Goal: Contribute content

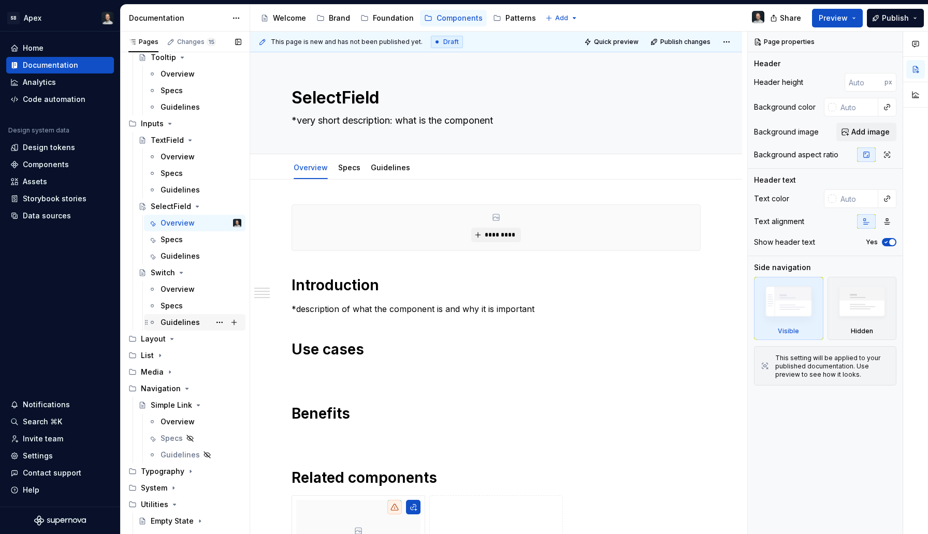
scroll to position [821, 0]
click at [445, 120] on textarea "*very short description: what is the component" at bounding box center [493, 120] width 409 height 17
click at [397, 306] on p "*description of what the component is and why it is important" at bounding box center [495, 309] width 409 height 12
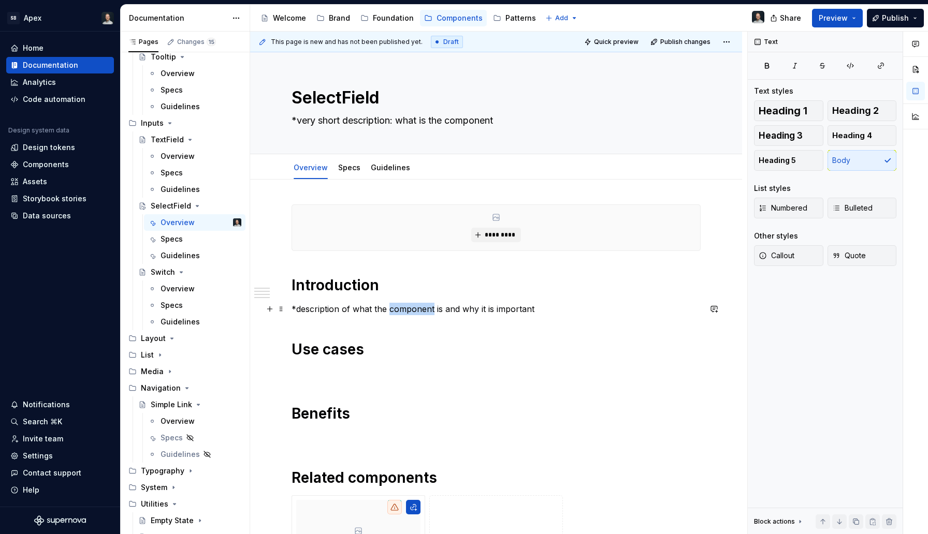
click at [397, 306] on p "*description of what the component is and why it is important" at bounding box center [495, 309] width 409 height 12
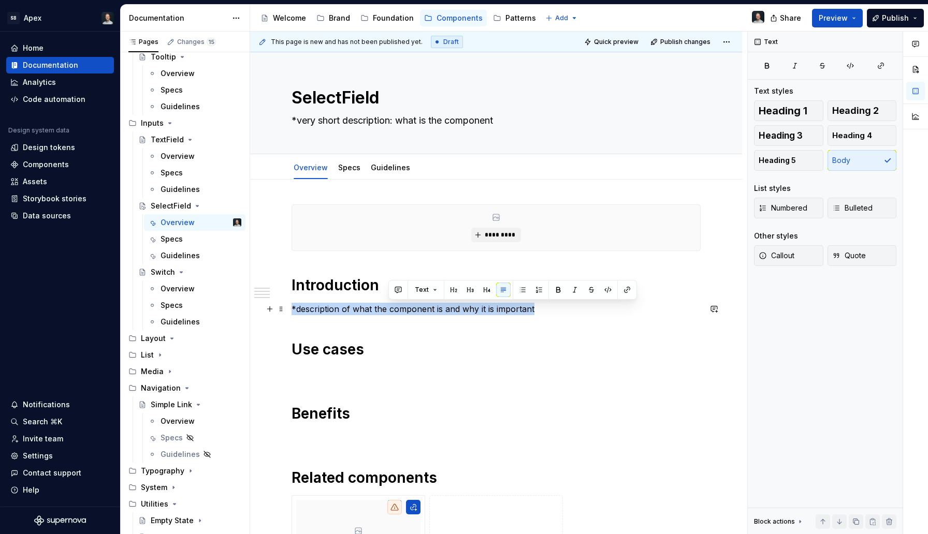
click at [397, 306] on p "*description of what the component is and why it is important" at bounding box center [495, 309] width 409 height 12
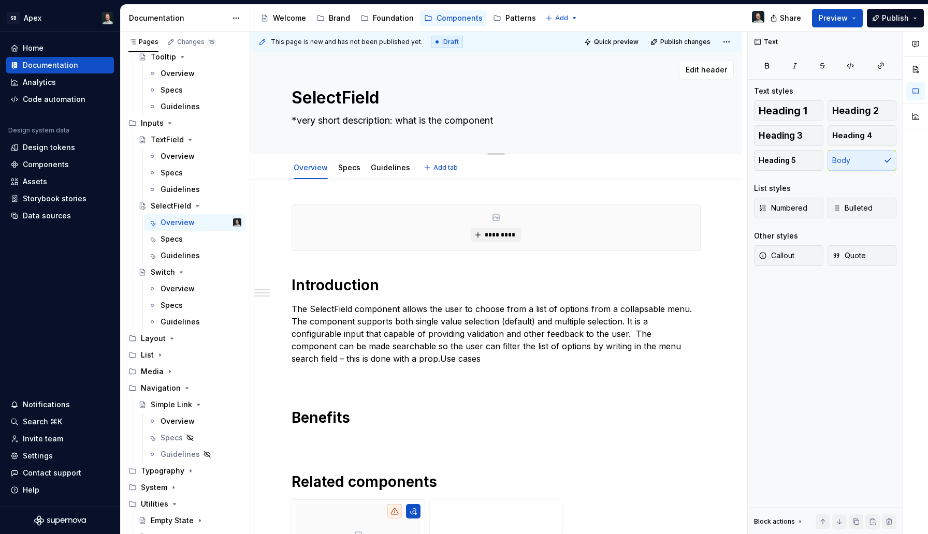
click at [330, 122] on textarea "*very short description: what is the component" at bounding box center [493, 120] width 409 height 17
click at [675, 308] on p "The SelectField component allows the user to choose from a list of options from…" at bounding box center [495, 334] width 409 height 62
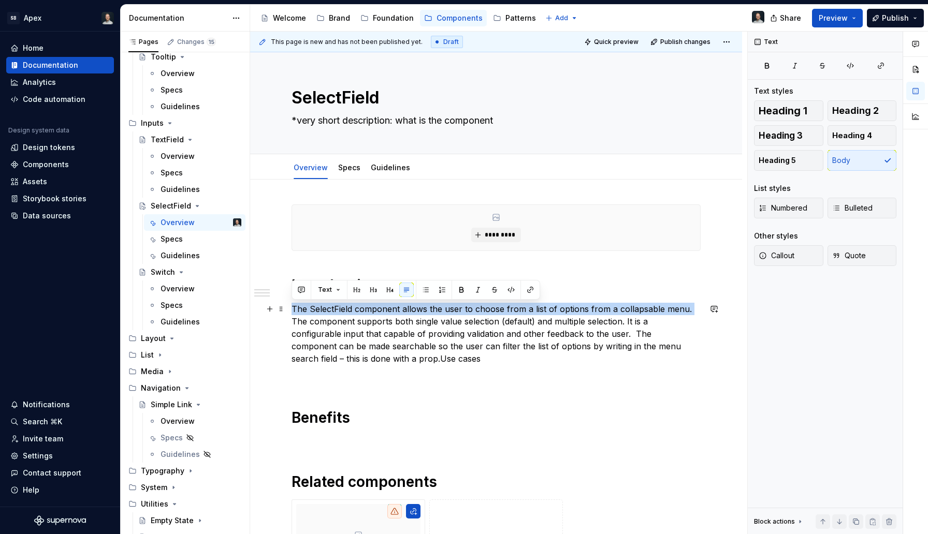
drag, startPoint x: 686, startPoint y: 311, endPoint x: 289, endPoint y: 310, distance: 397.0
click at [289, 310] on div "**********" at bounding box center [496, 487] width 492 height 614
copy p "The SelectField component allows the user to choose from a list of options from…"
type textarea "*"
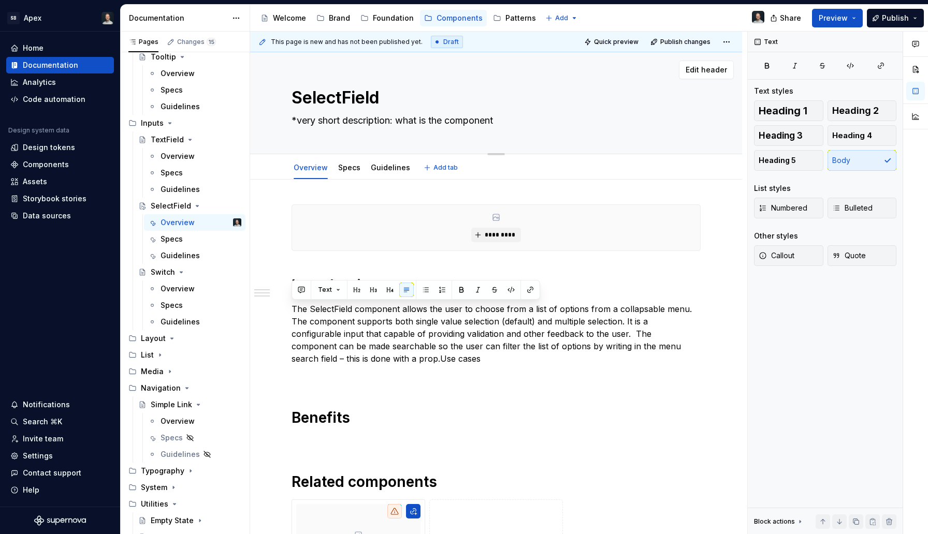
click at [345, 116] on textarea "*very short description: what is the component" at bounding box center [493, 120] width 409 height 17
paste textarea "The SelectField component allows the user to choose from a list of options from…"
type textarea "The SelectField component allows the user to choose from a list of options from…"
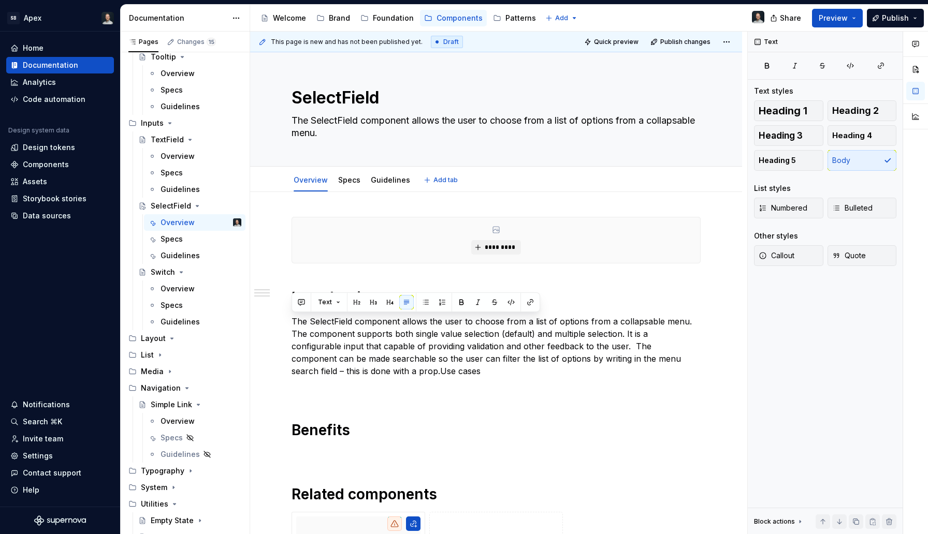
type textarea "*"
type textarea "The SelectField component allows the user to choose from a list of options from…"
click at [390, 386] on p at bounding box center [495, 390] width 409 height 12
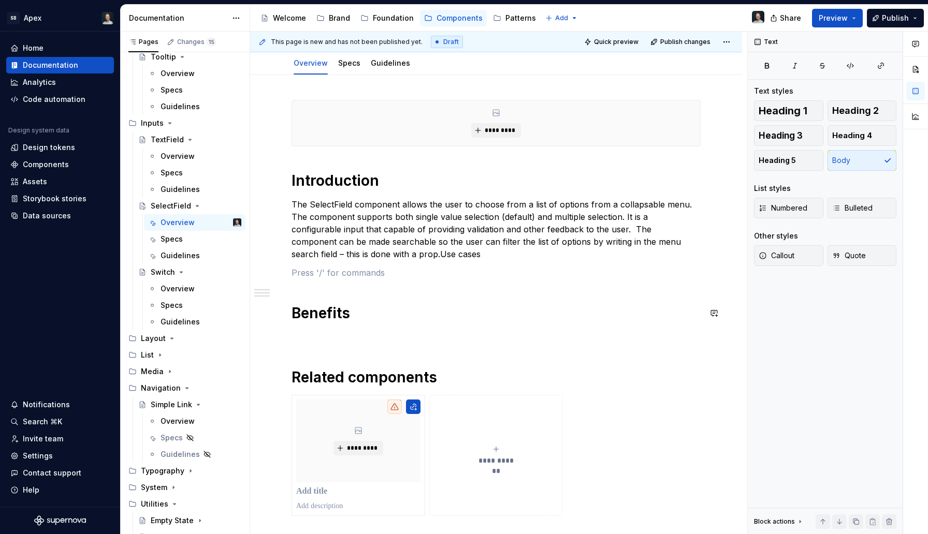
scroll to position [119, 0]
click at [394, 270] on p at bounding box center [495, 271] width 409 height 12
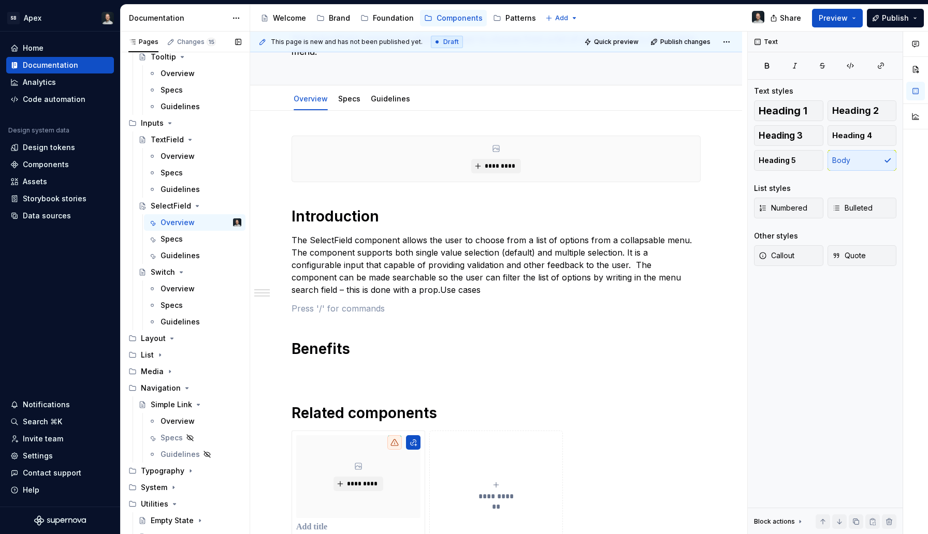
scroll to position [913, 0]
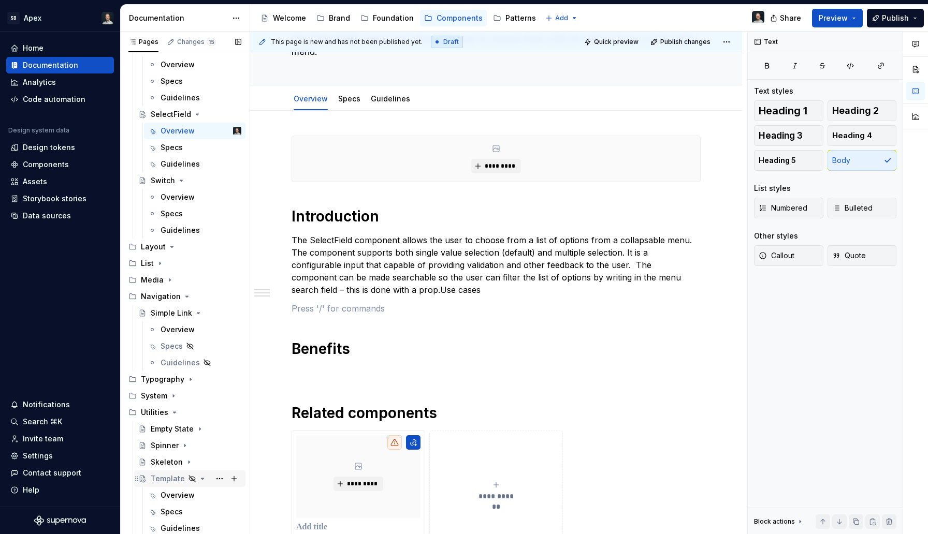
click at [164, 479] on div "Template" at bounding box center [168, 479] width 34 height 10
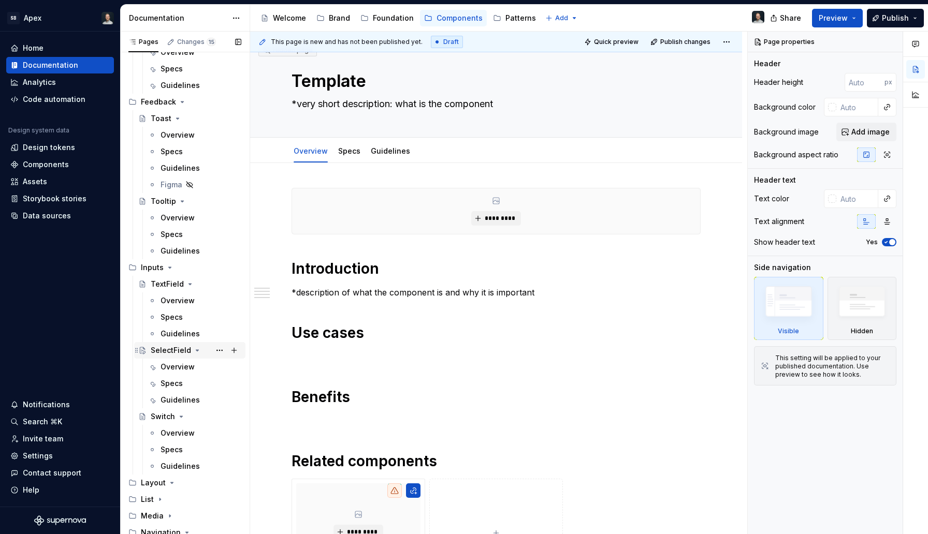
scroll to position [700, 0]
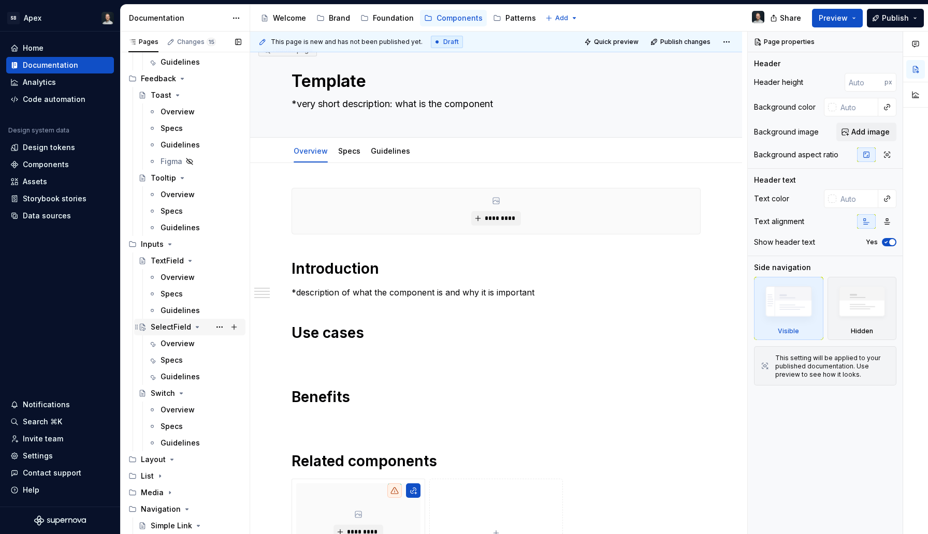
click at [160, 326] on div "SelectField" at bounding box center [171, 327] width 40 height 10
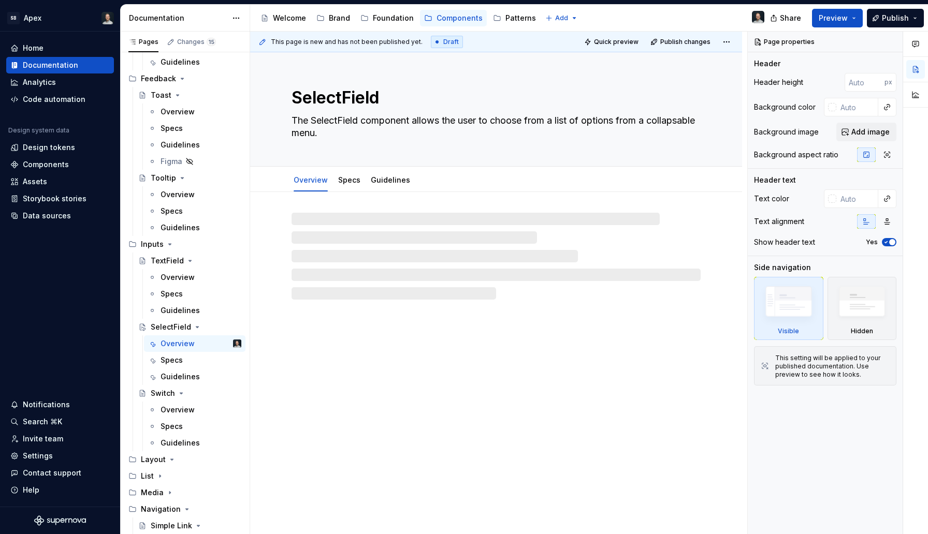
click at [394, 369] on div "SelectField The SelectField component allows the user to choose from a list of …" at bounding box center [496, 293] width 492 height 482
type textarea "*"
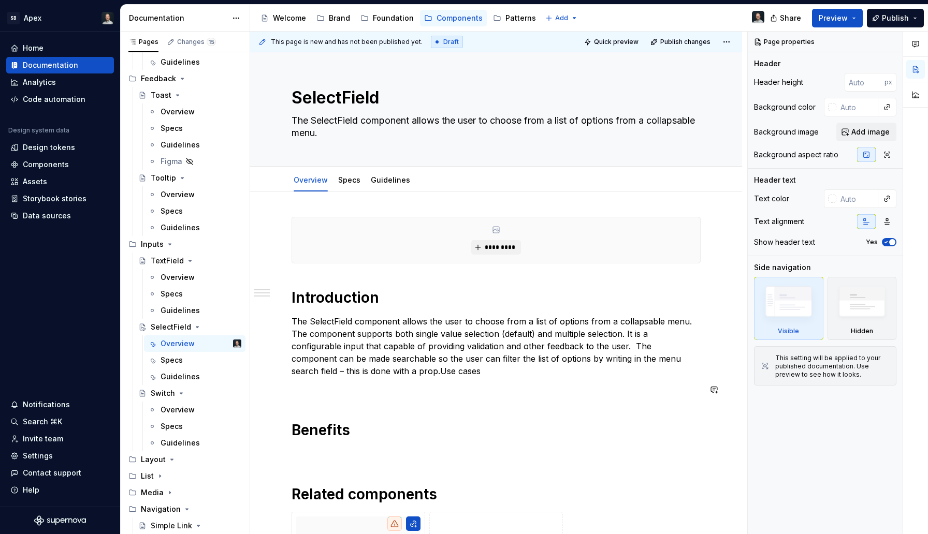
click at [354, 400] on div "**********" at bounding box center [495, 425] width 409 height 416
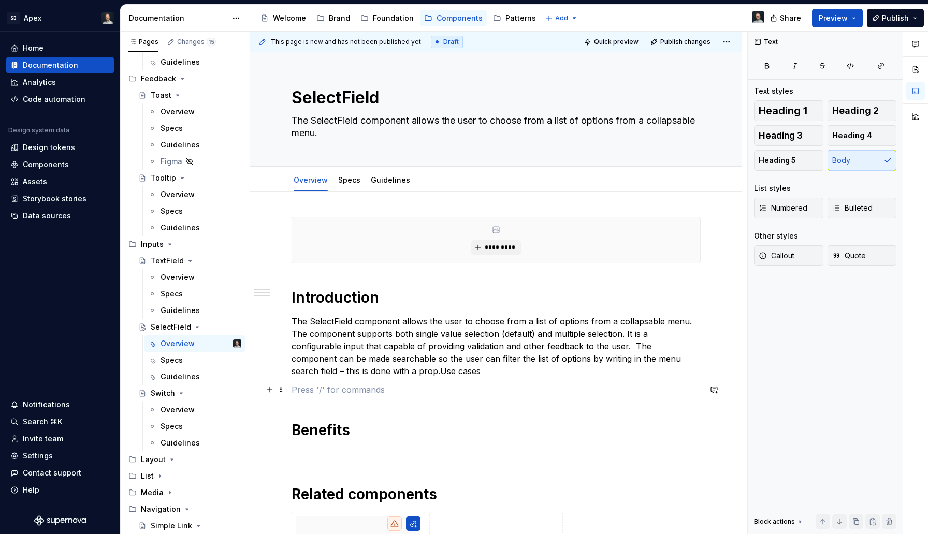
click at [346, 392] on p at bounding box center [495, 390] width 409 height 12
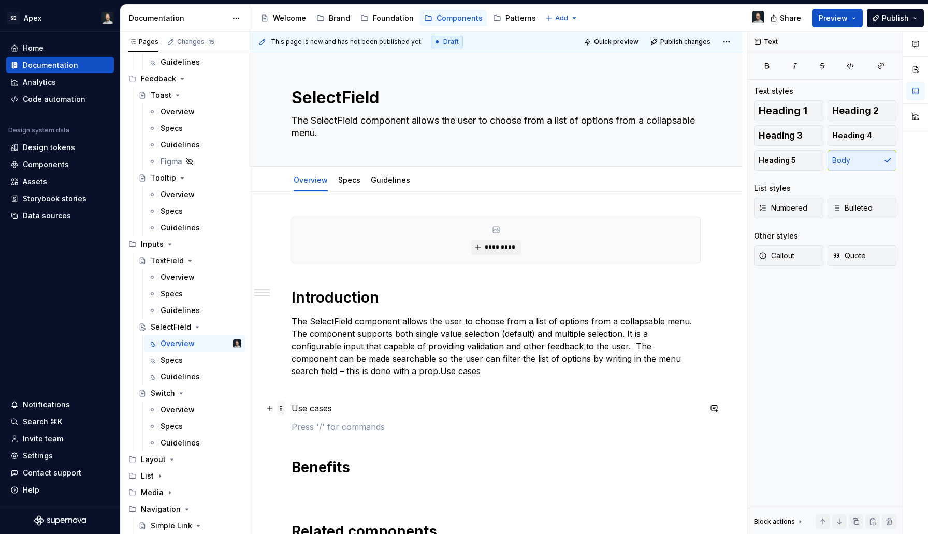
click at [285, 409] on span at bounding box center [281, 408] width 8 height 14
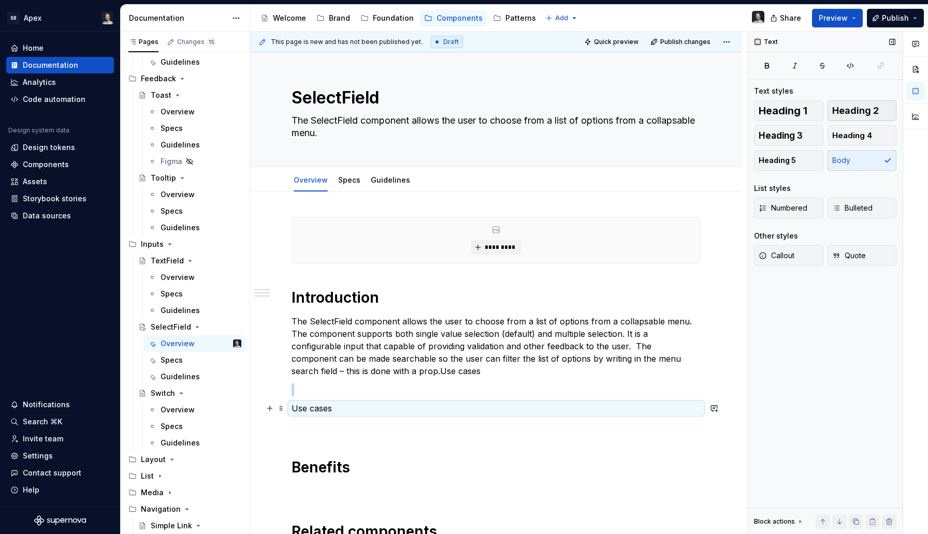
click at [874, 108] on span "Heading 2" at bounding box center [855, 111] width 47 height 10
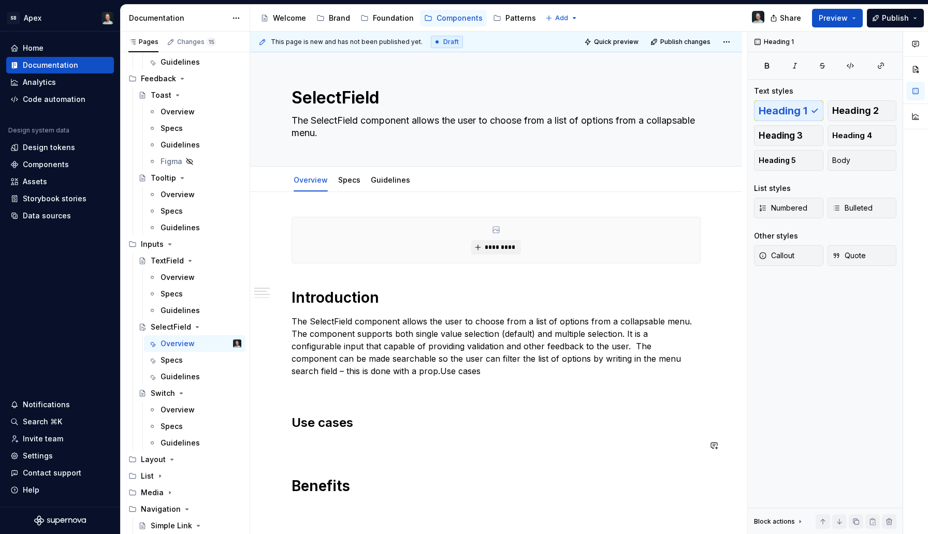
click at [385, 463] on div "**********" at bounding box center [495, 453] width 409 height 472
click at [377, 450] on p at bounding box center [495, 445] width 409 height 12
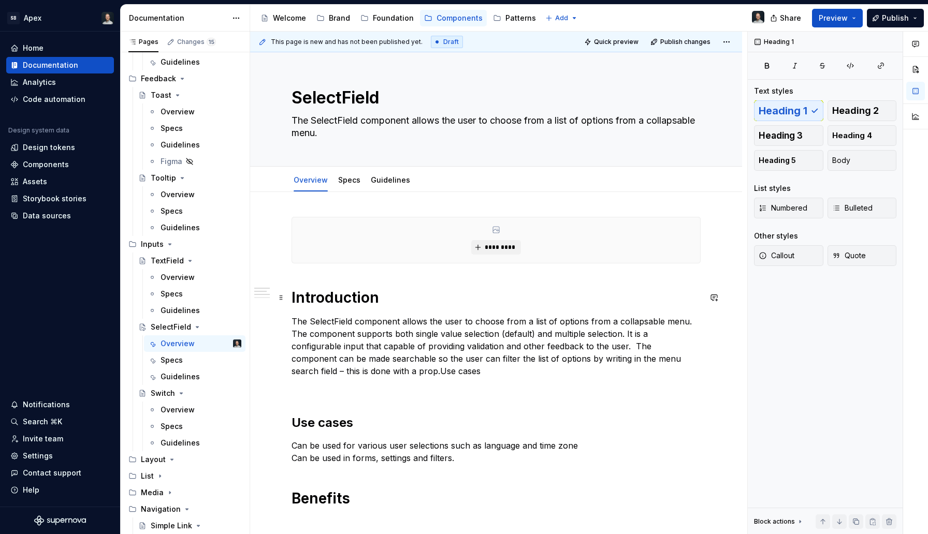
click at [348, 304] on h1 "Introduction" at bounding box center [495, 297] width 409 height 19
click at [310, 428] on h2 "Use cases" at bounding box center [495, 423] width 409 height 17
click at [794, 111] on span "Heading 1" at bounding box center [782, 111] width 49 height 10
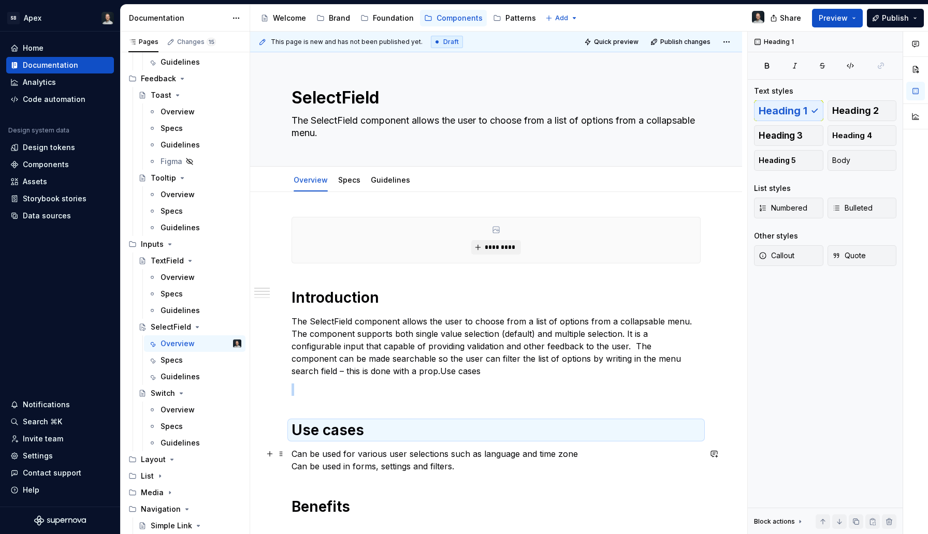
click at [285, 453] on div "**********" at bounding box center [496, 537] width 492 height 690
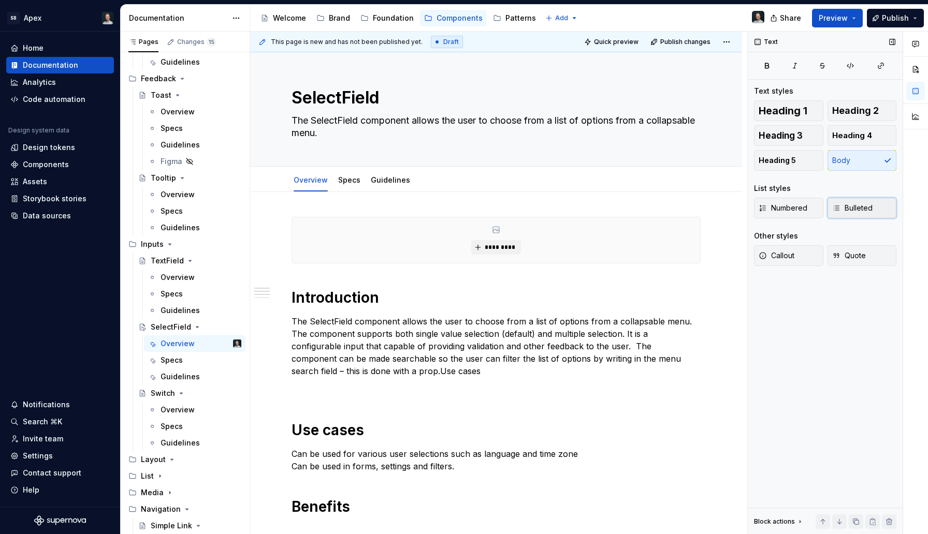
click at [843, 202] on button "Bulleted" at bounding box center [861, 208] width 69 height 21
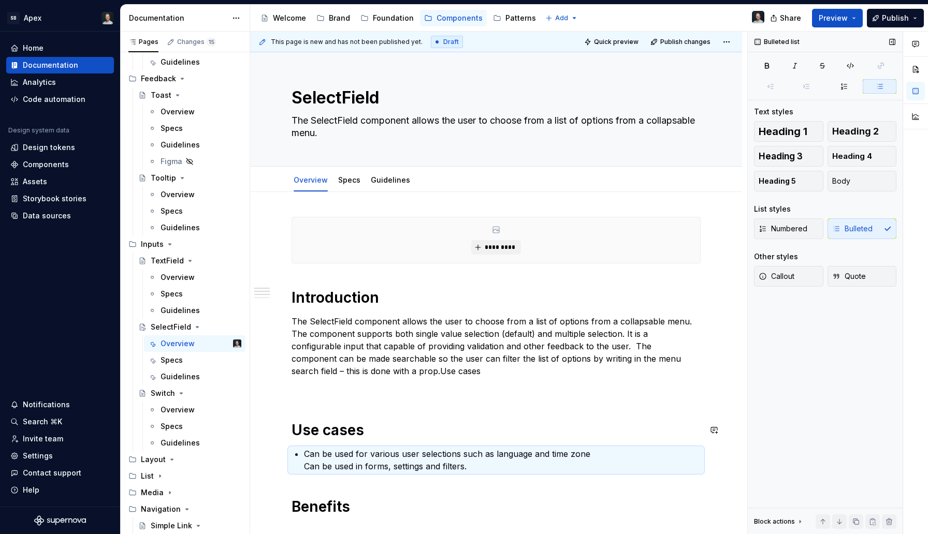
scroll to position [17, 0]
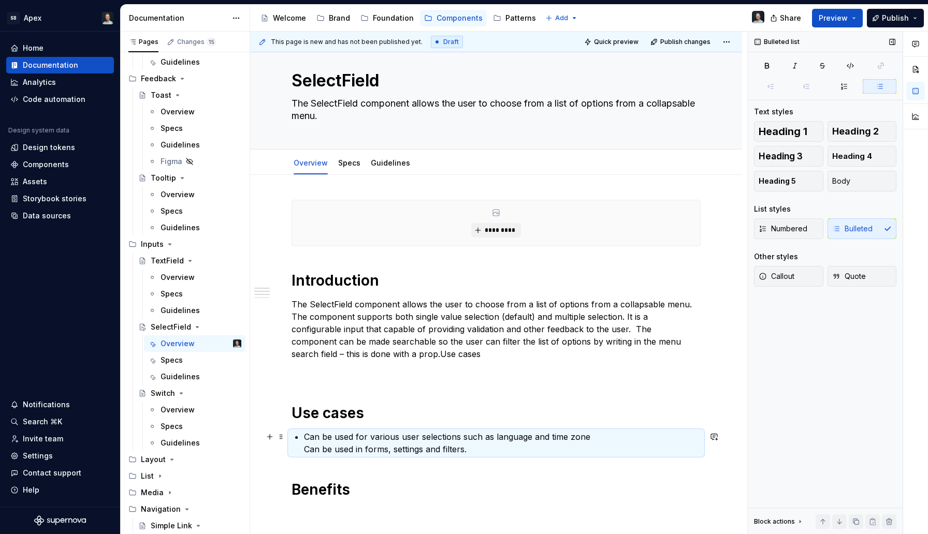
click at [305, 448] on p "Can be used for various user selections such as language and time zone Can be u…" at bounding box center [502, 443] width 396 height 25
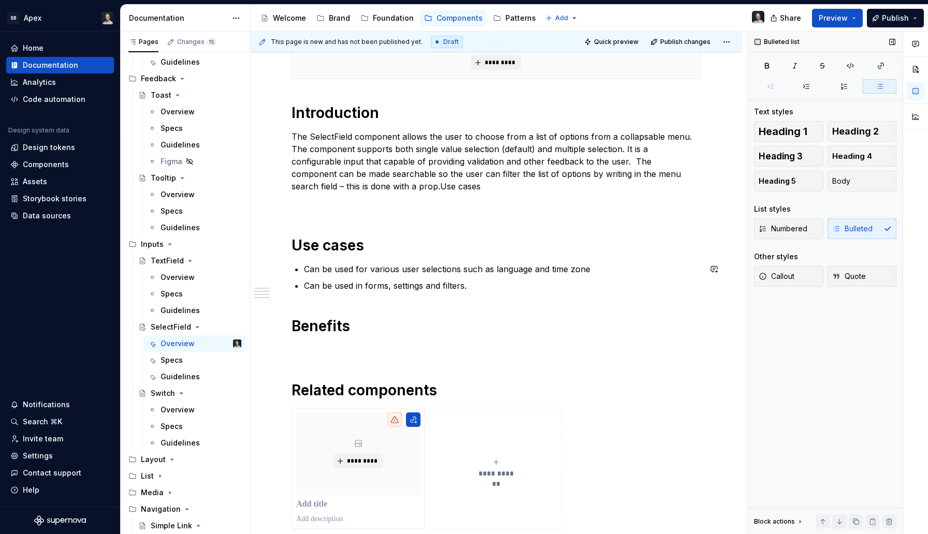
scroll to position [199, 0]
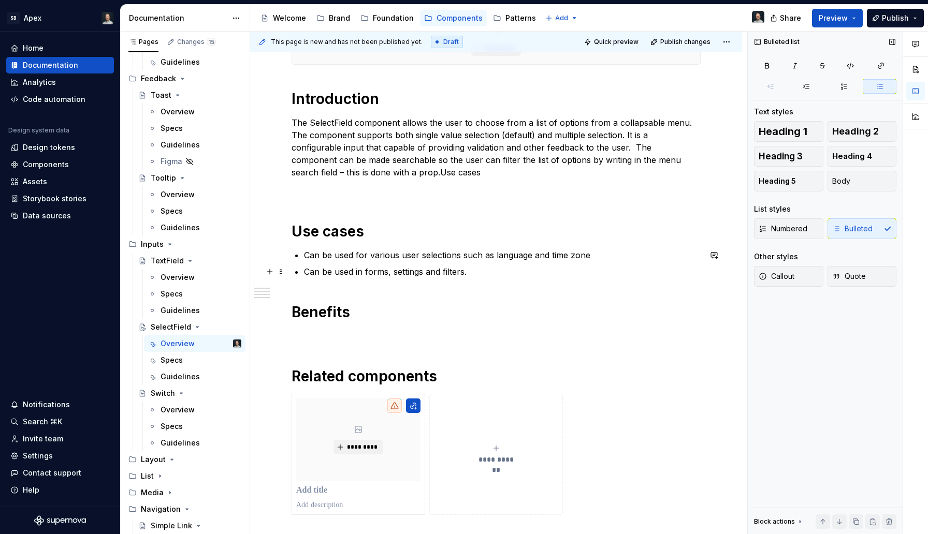
click at [490, 273] on p "Can be used in forms, settings and filters." at bounding box center [502, 272] width 396 height 12
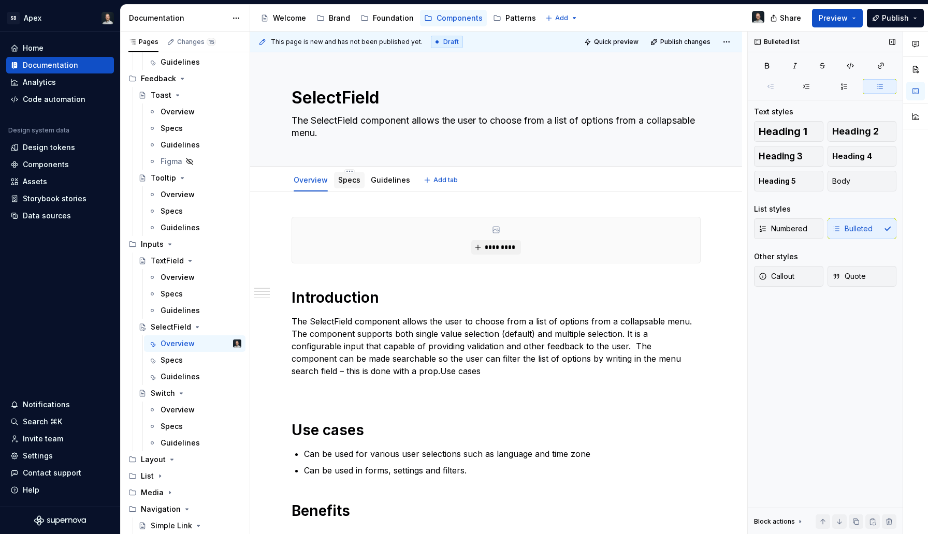
click at [355, 179] on link "Specs" at bounding box center [349, 179] width 22 height 9
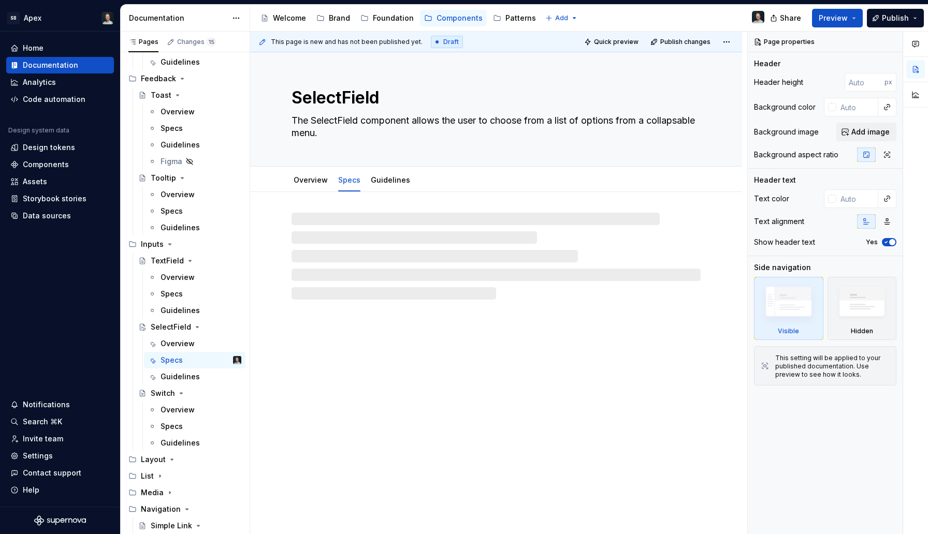
click at [356, 260] on div at bounding box center [495, 256] width 409 height 87
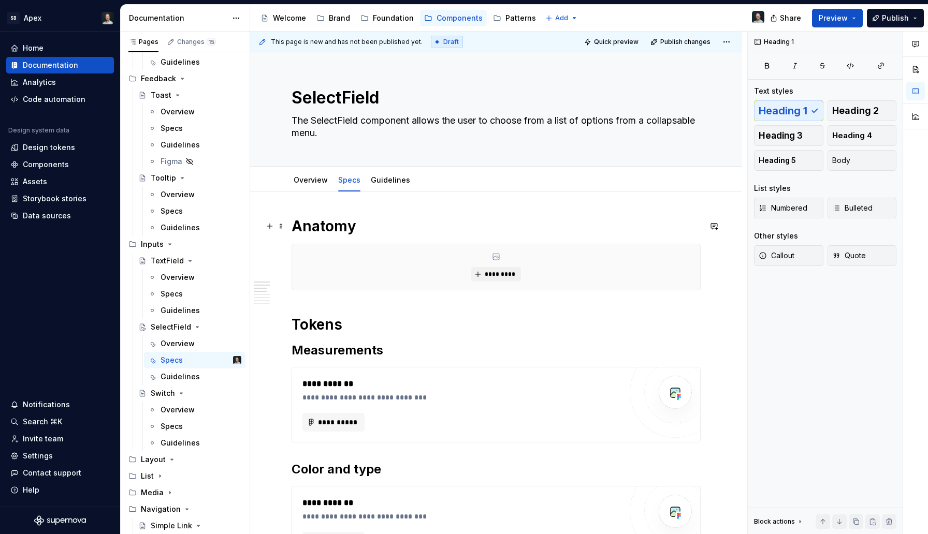
click at [375, 233] on h1 "Anatomy" at bounding box center [495, 226] width 409 height 19
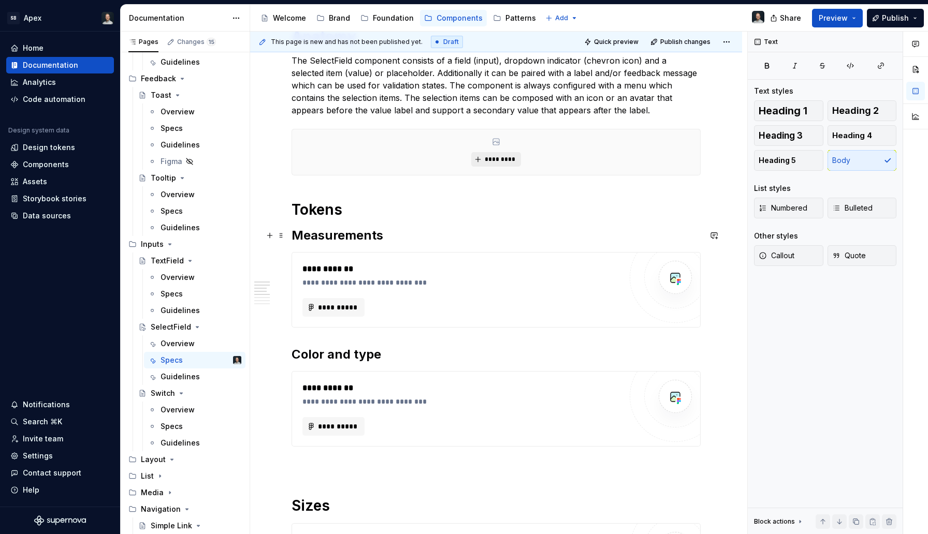
scroll to position [171, 0]
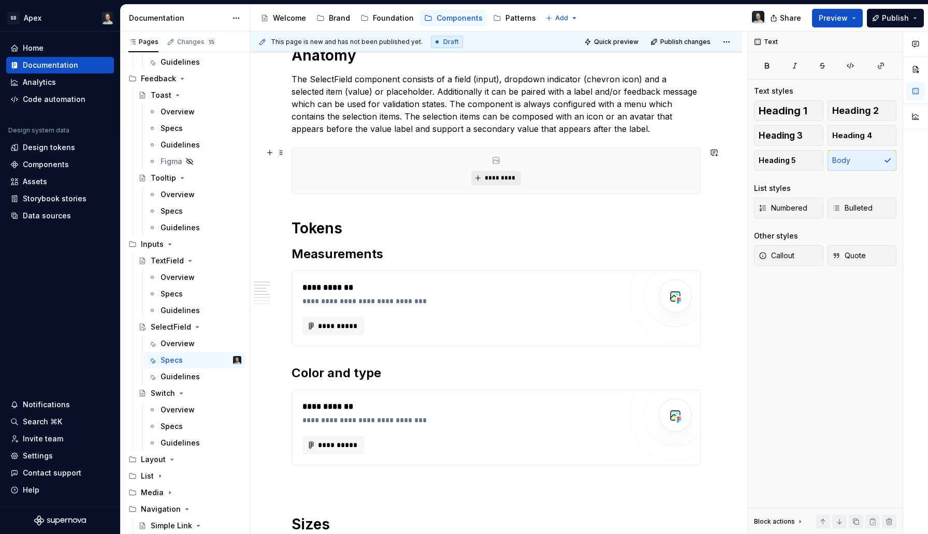
click at [511, 176] on span "*********" at bounding box center [500, 178] width 32 height 8
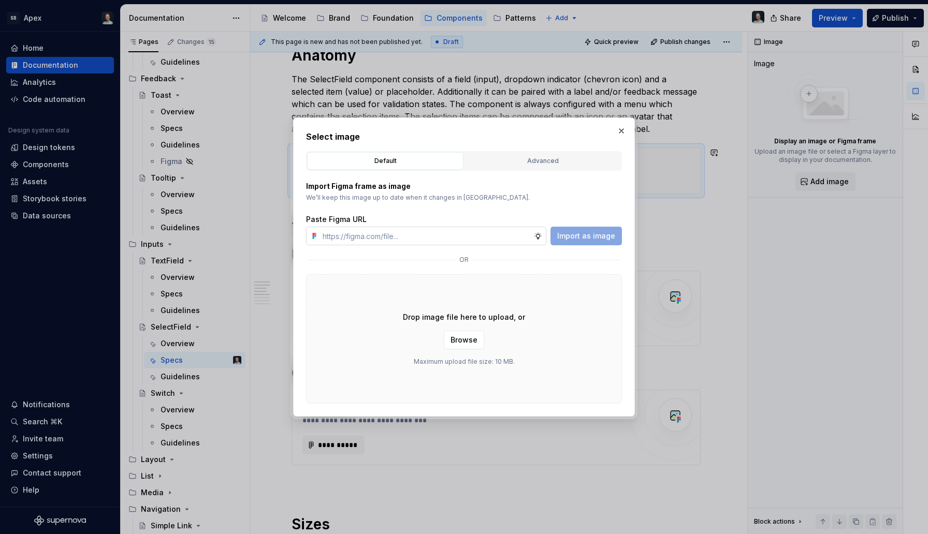
type textarea "*"
click at [469, 238] on input "text" at bounding box center [425, 236] width 215 height 19
paste input "[URL][DOMAIN_NAME]"
type input "[URL][DOMAIN_NAME]"
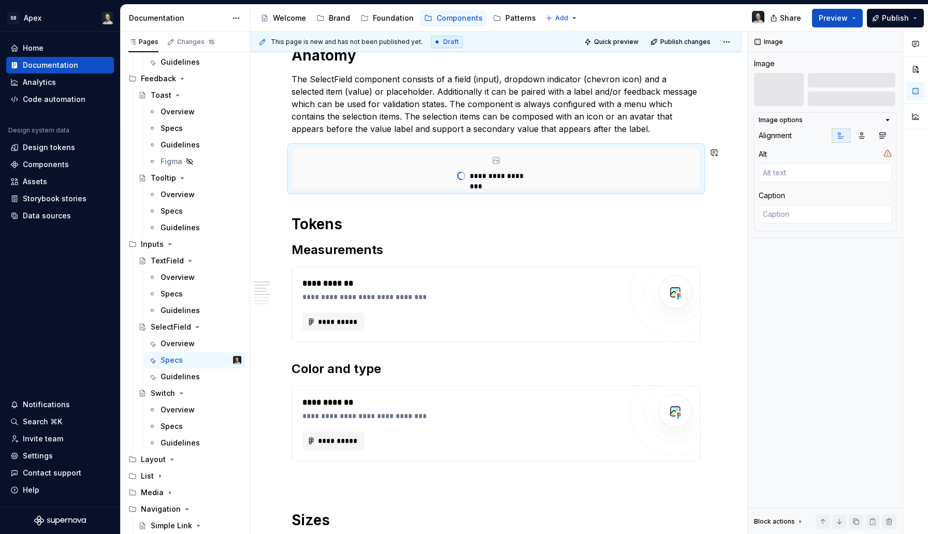
type textarea "*"
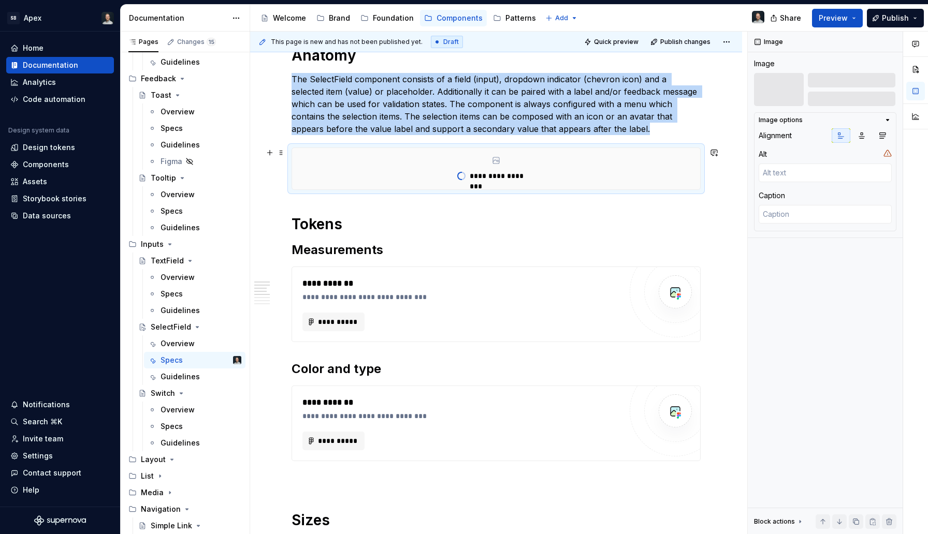
click at [719, 187] on div "**********" at bounding box center [496, 452] width 492 height 862
click at [718, 183] on div "**********" at bounding box center [496, 452] width 492 height 862
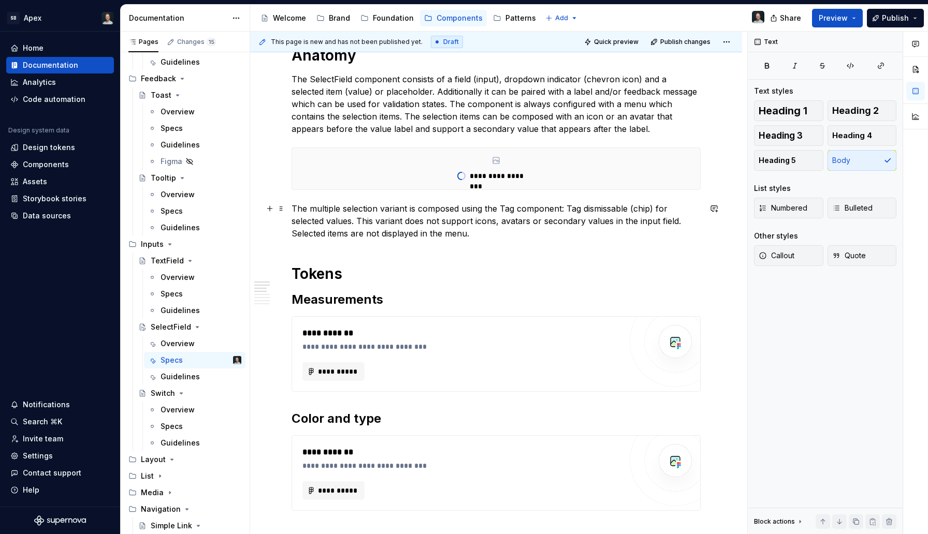
click at [295, 210] on p "The multiple selection variant is composed using the Tag component: Tag dismiss…" at bounding box center [495, 220] width 409 height 37
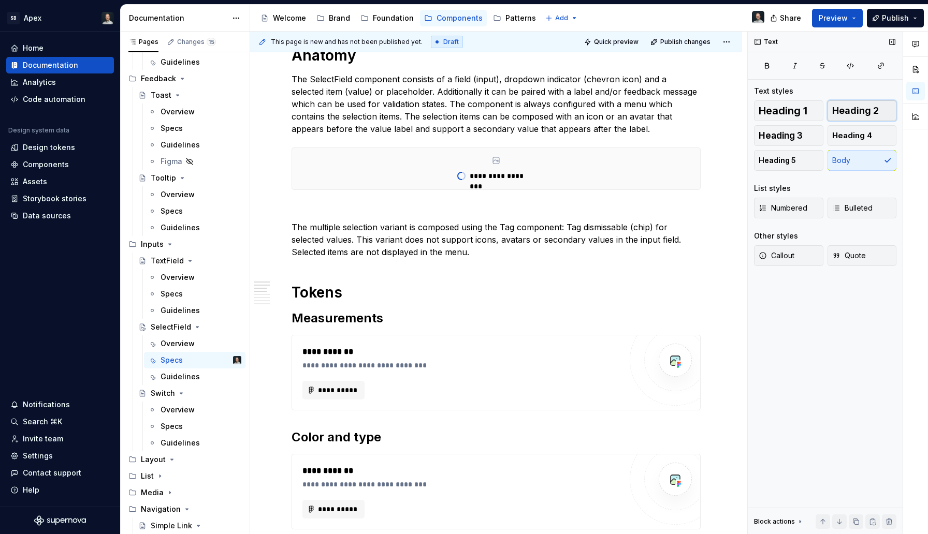
click at [864, 110] on span "Heading 2" at bounding box center [855, 111] width 47 height 10
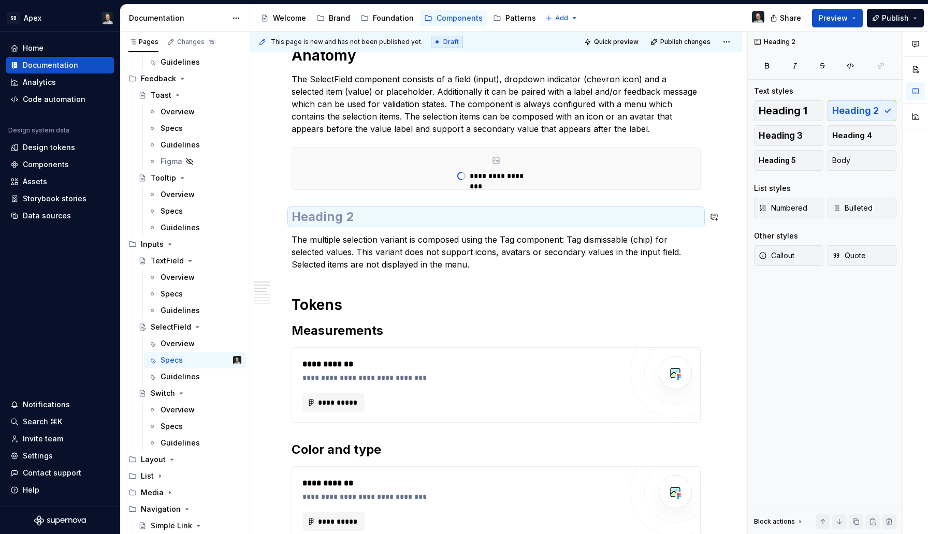
click at [441, 223] on h2 at bounding box center [495, 217] width 409 height 17
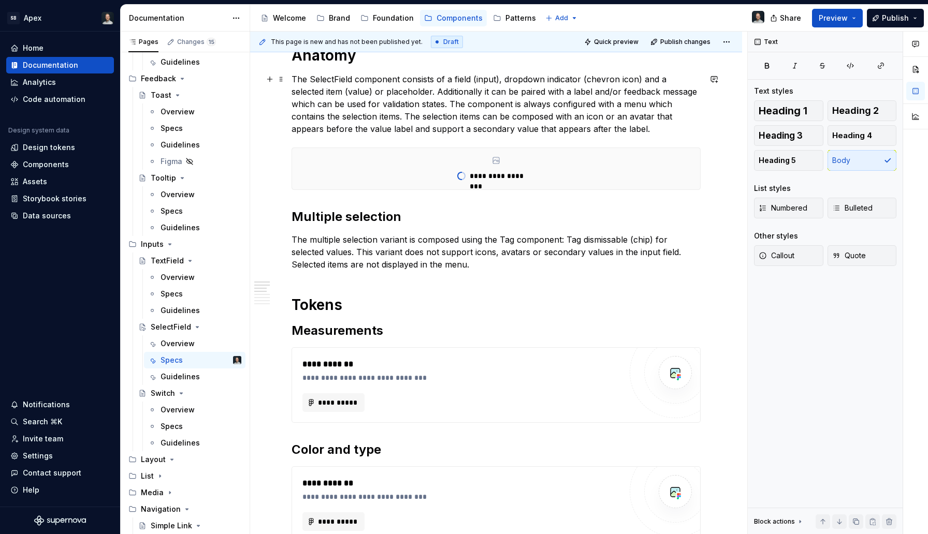
click at [587, 124] on p "The SelectField component consists of a field (input), dropdown indicator (chev…" at bounding box center [495, 104] width 409 height 62
click at [585, 130] on p "The SelectField component consists of a field (input), dropdown indicator (chev…" at bounding box center [495, 104] width 409 height 62
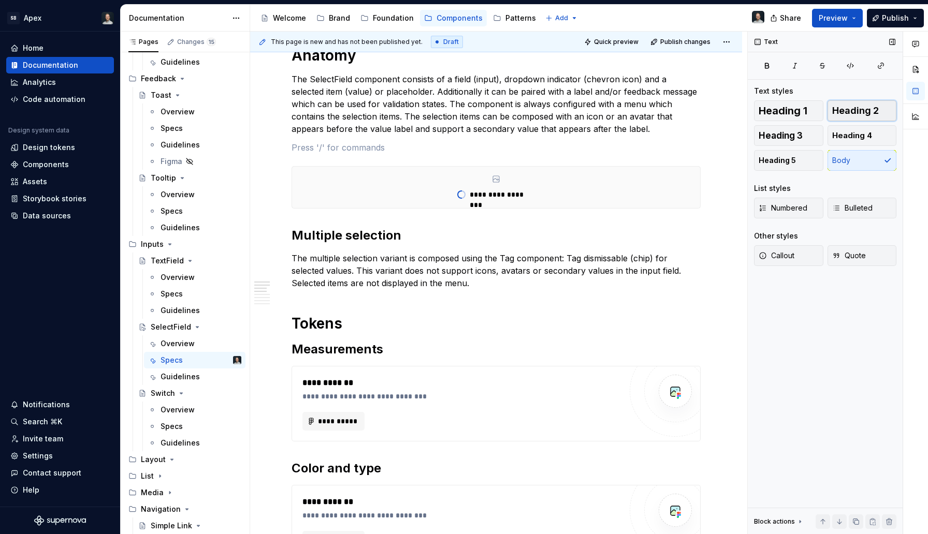
click at [862, 108] on span "Heading 2" at bounding box center [855, 111] width 47 height 10
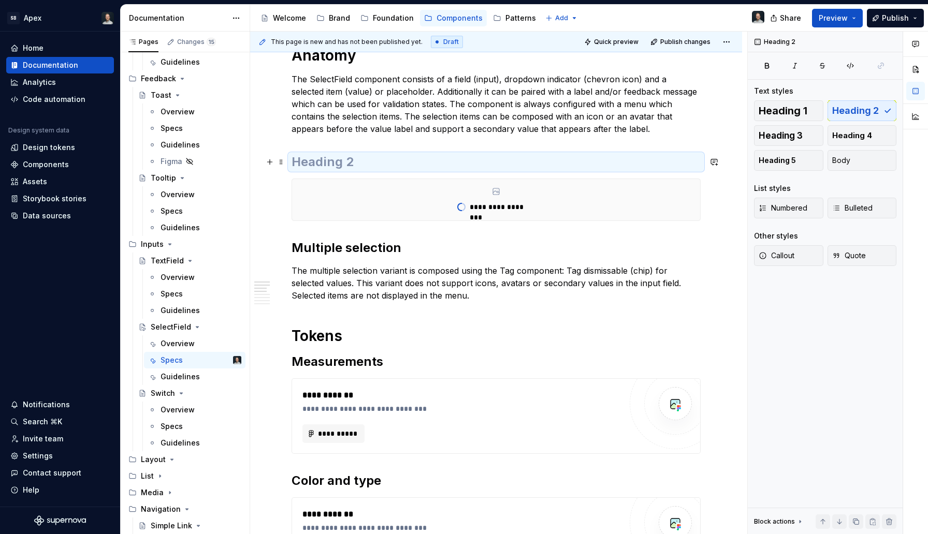
click at [394, 160] on h2 at bounding box center [495, 162] width 409 height 17
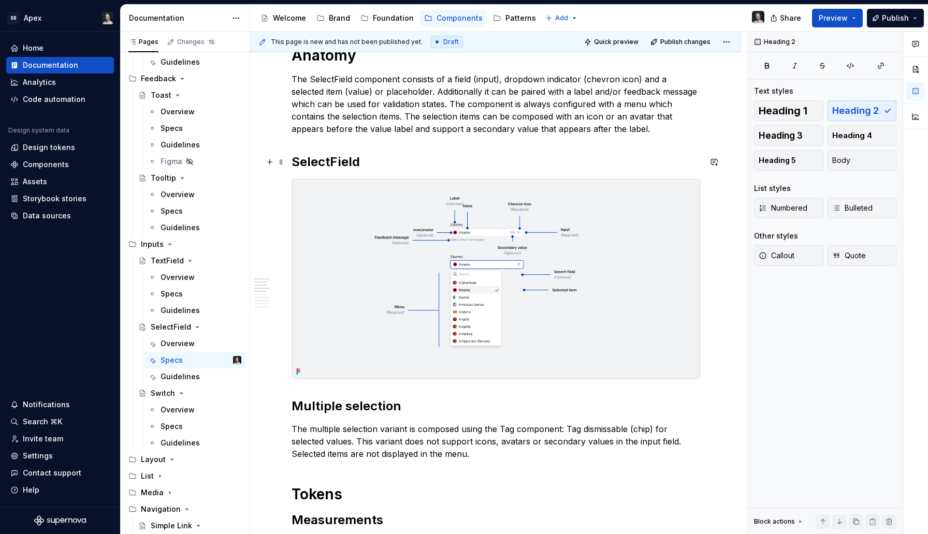
click at [333, 166] on h2 "SelectField" at bounding box center [495, 162] width 409 height 17
click at [322, 158] on h2 "Default" at bounding box center [495, 162] width 409 height 17
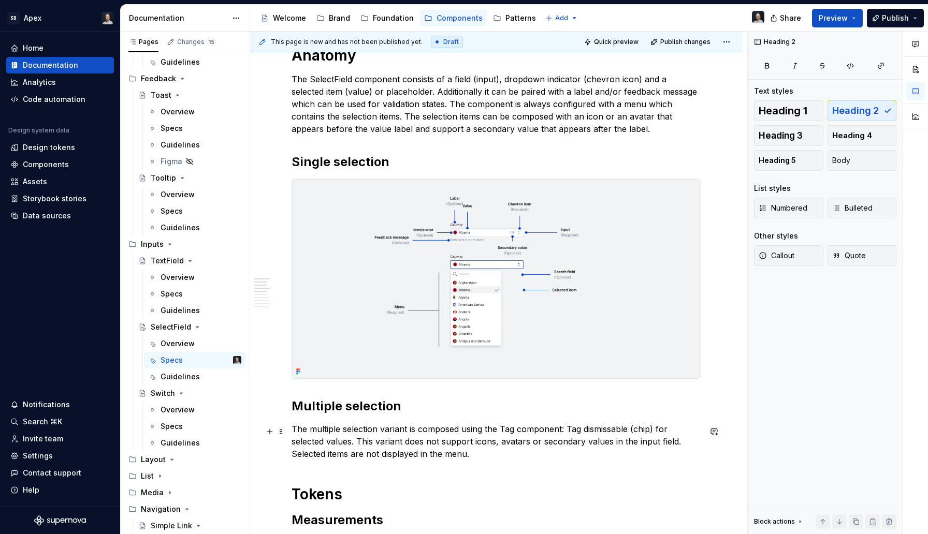
click at [466, 444] on p "The multiple selection variant is composed using the Tag component: Tag dismiss…" at bounding box center [495, 441] width 409 height 37
click at [609, 437] on p "The multiple selection variant is composed using the Tag component: Tag dismiss…" at bounding box center [495, 441] width 409 height 37
click at [606, 435] on p "The multiple selection variant is composed using the Tag component: Tag dismiss…" at bounding box center [495, 441] width 409 height 37
click at [604, 433] on p "The multiple selection variant is composed using the Tag component: Tag dismiss…" at bounding box center [495, 441] width 409 height 37
click at [588, 456] on p "The multiple selection variant is composed using the Tag component: Tag dismiss…" at bounding box center [495, 441] width 409 height 37
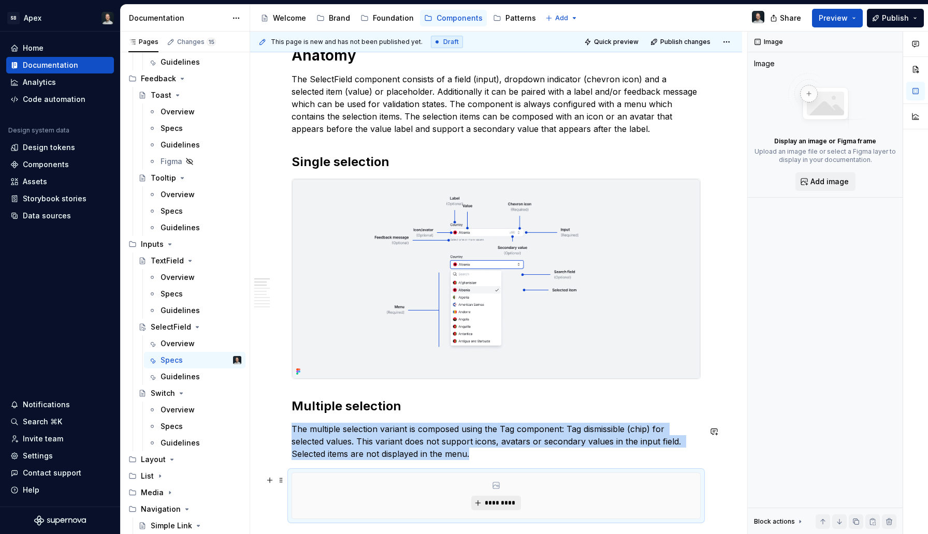
type textarea "*"
click at [502, 506] on span "*********" at bounding box center [500, 503] width 32 height 8
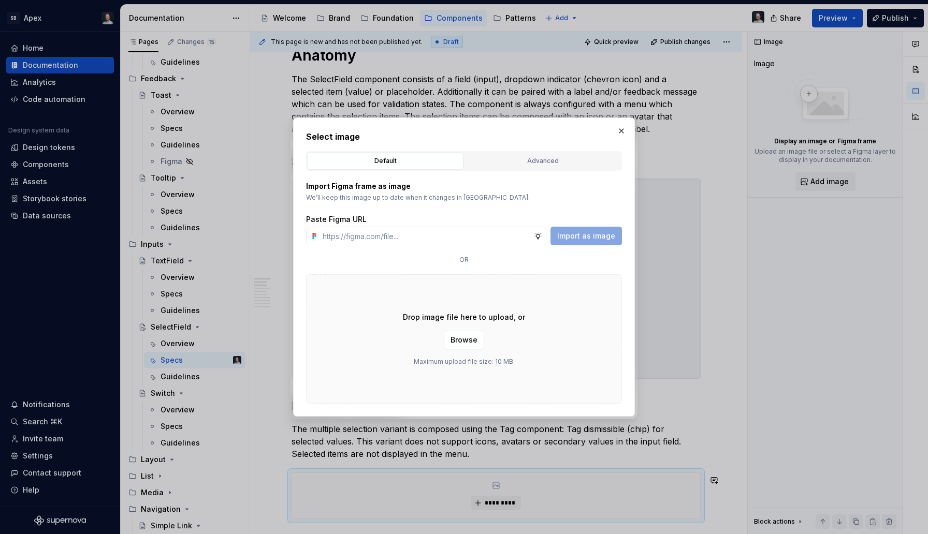
type input "[URL][DOMAIN_NAME]"
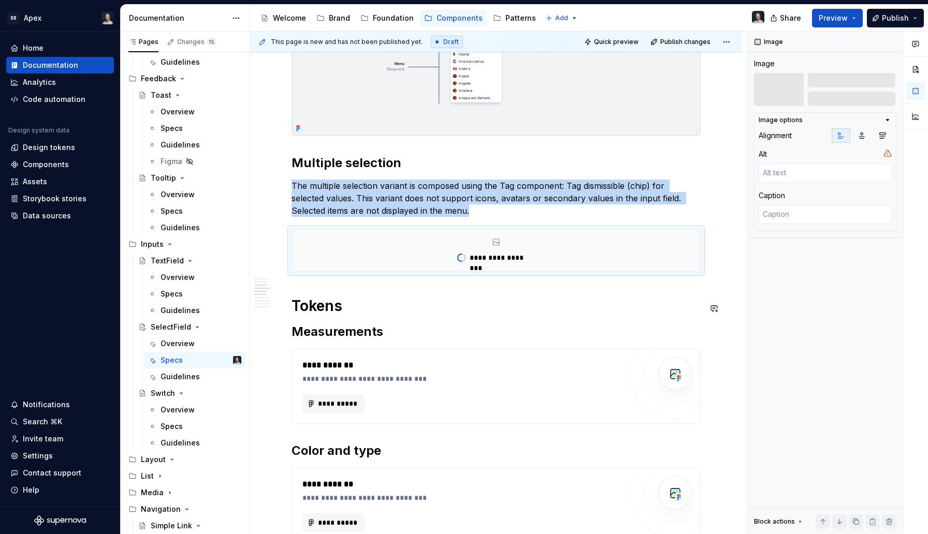
scroll to position [433, 0]
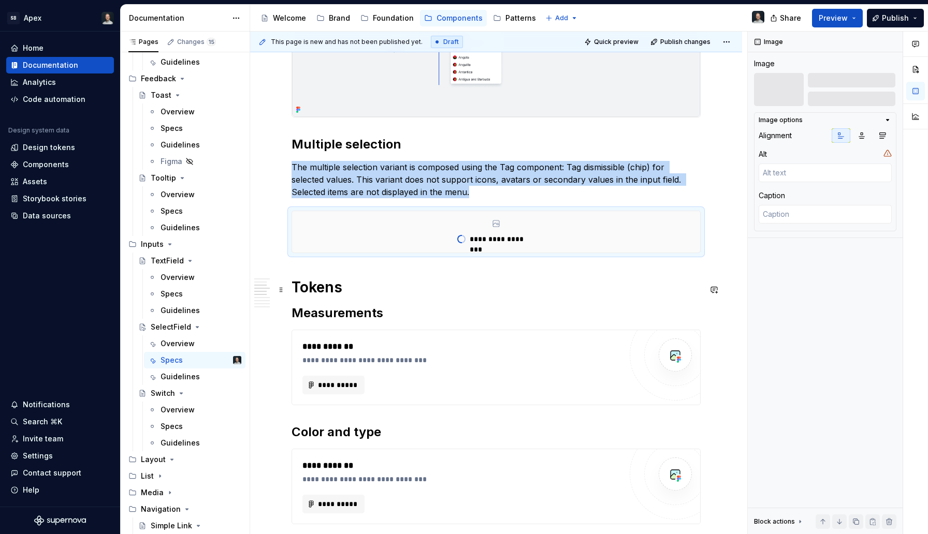
click at [389, 293] on h1 "Tokens" at bounding box center [495, 287] width 409 height 19
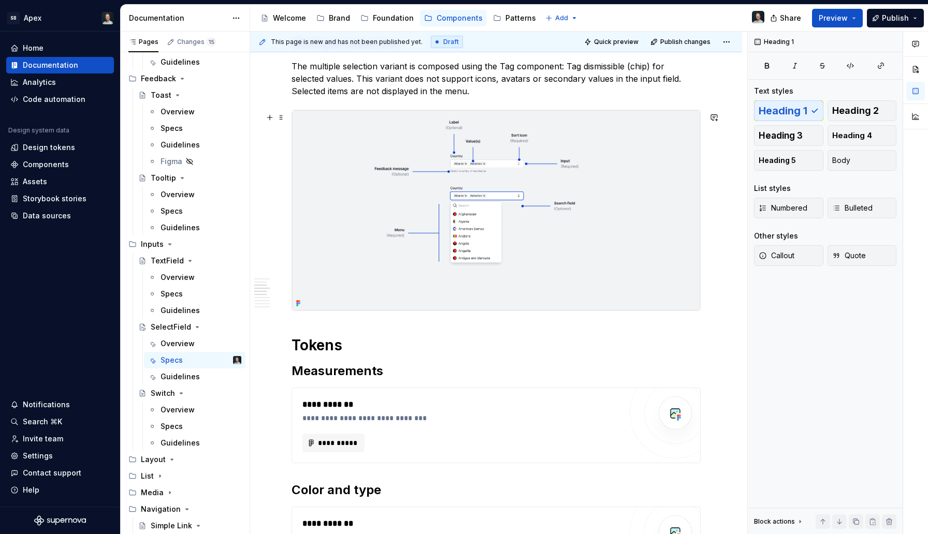
scroll to position [612, 0]
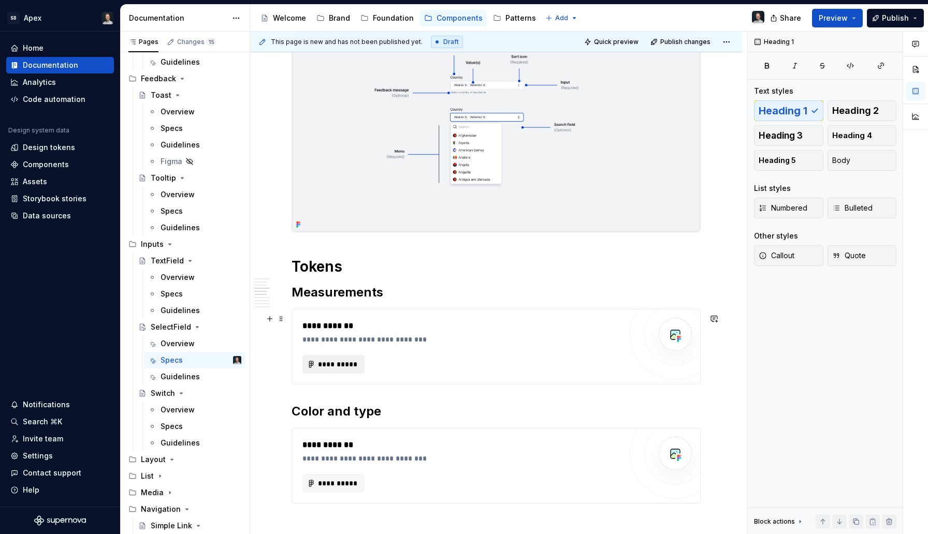
click at [346, 370] on span "**********" at bounding box center [337, 364] width 40 height 10
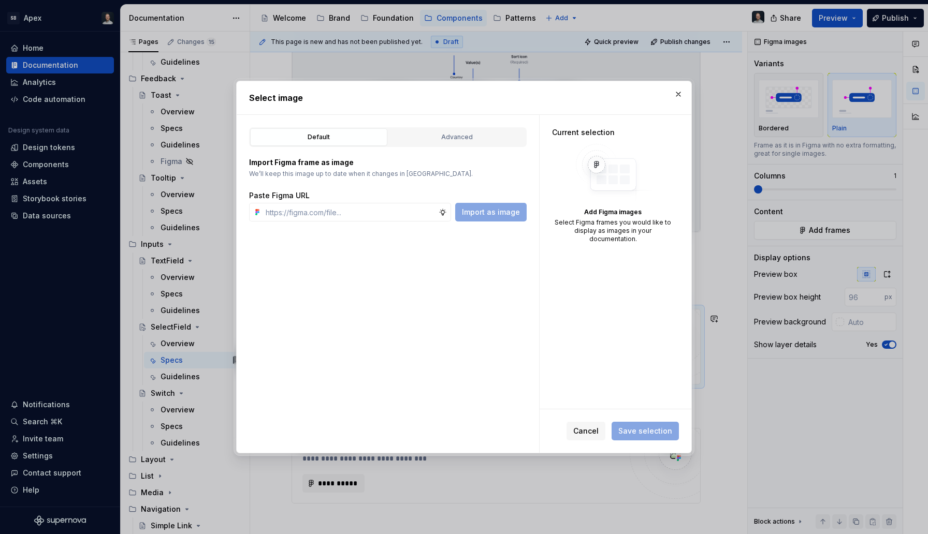
type textarea "*"
click at [394, 209] on input "text" at bounding box center [349, 212] width 177 height 19
paste input "[URL][DOMAIN_NAME]"
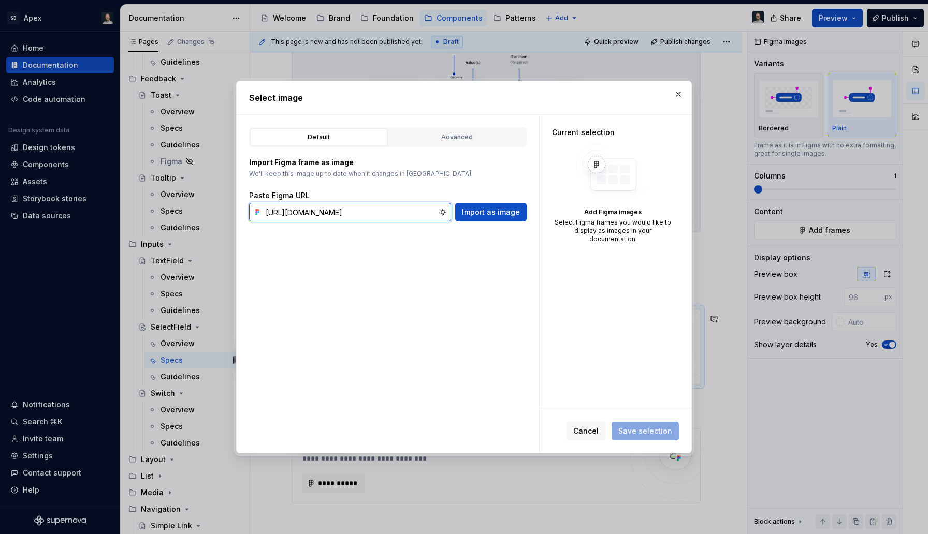
scroll to position [0, 318]
type input "[URL][DOMAIN_NAME]"
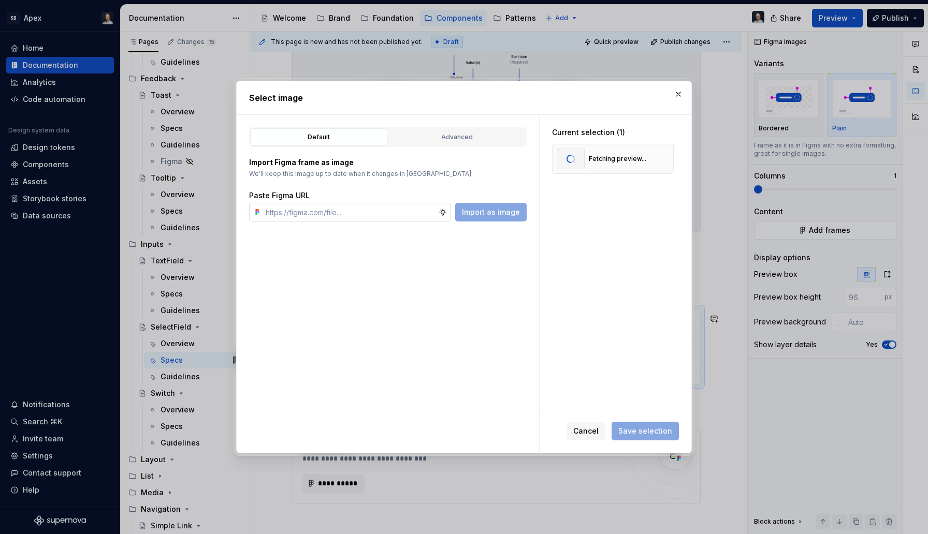
type textarea "*"
click at [405, 211] on input "text" at bounding box center [349, 212] width 177 height 19
paste input "[URL][DOMAIN_NAME]"
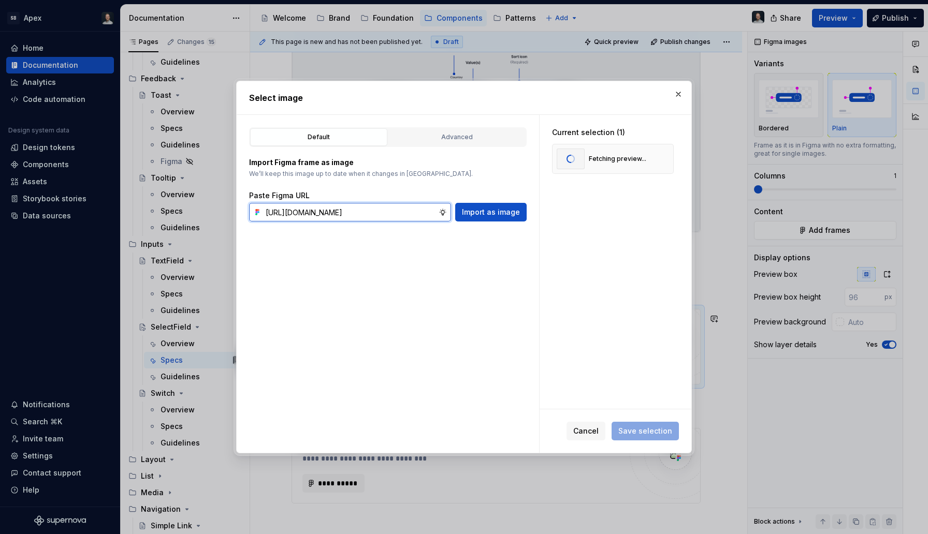
type input "[URL][DOMAIN_NAME]"
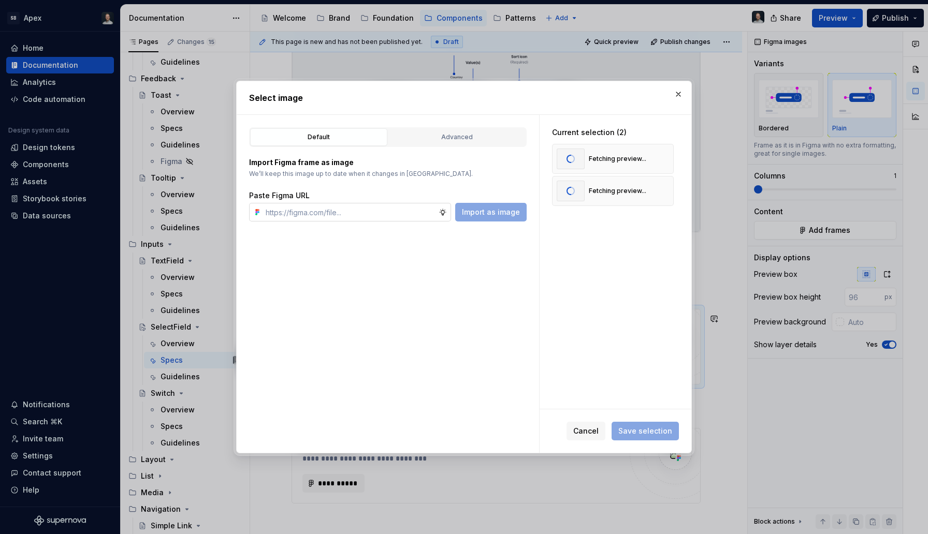
scroll to position [0, 0]
type textarea "*"
click at [396, 213] on input "text" at bounding box center [349, 212] width 177 height 19
paste input "[URL][DOMAIN_NAME]"
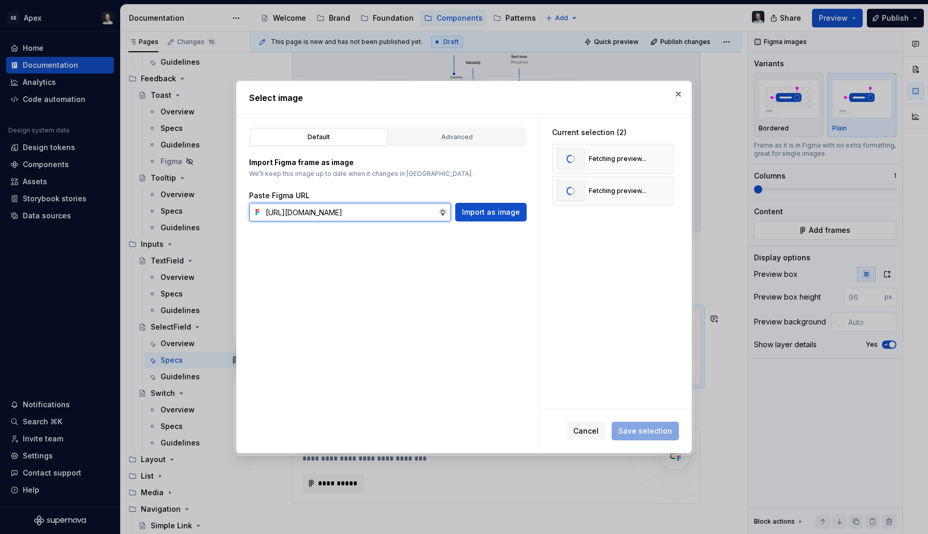
type input "[URL][DOMAIN_NAME]"
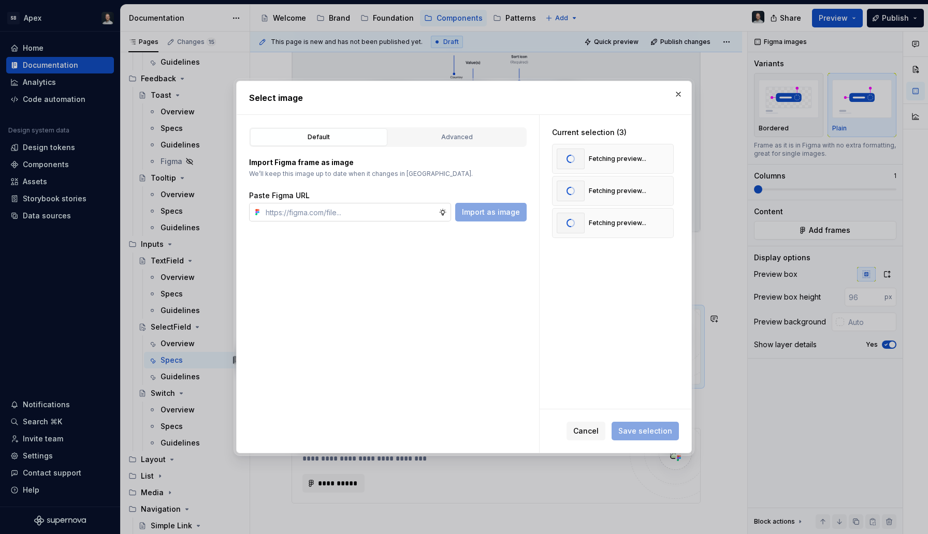
scroll to position [0, 0]
type textarea "*"
click at [391, 213] on input "text" at bounding box center [349, 212] width 177 height 19
paste input "[URL][DOMAIN_NAME]"
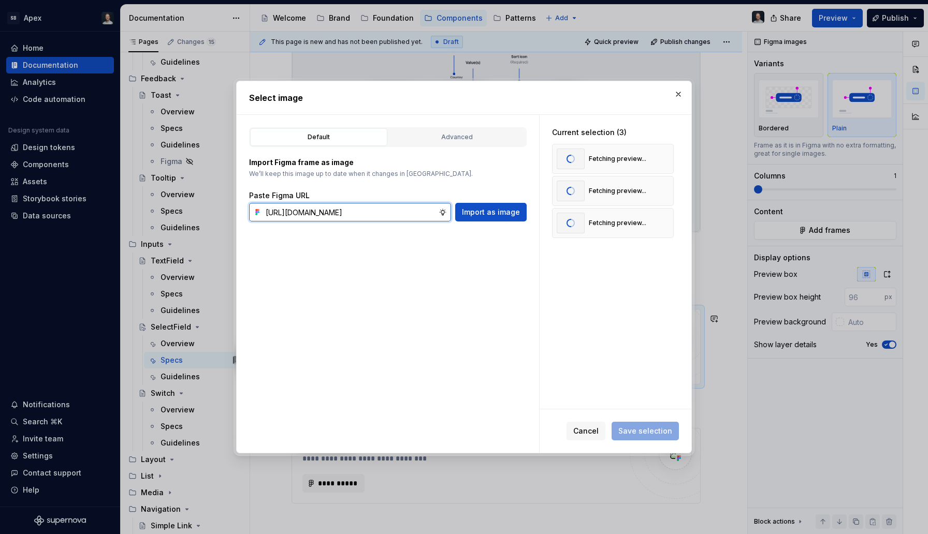
scroll to position [0, 317]
type input "[URL][DOMAIN_NAME]"
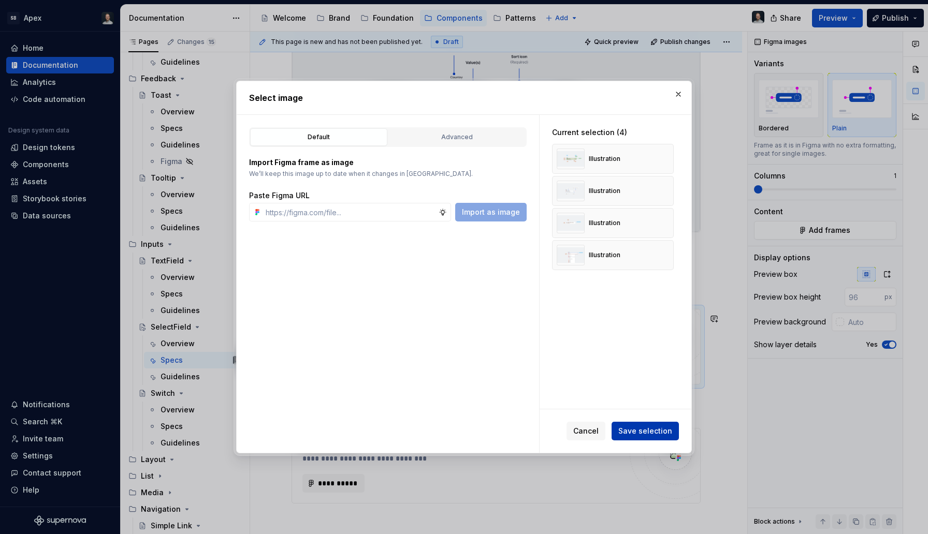
click at [649, 432] on span "Save selection" at bounding box center [645, 431] width 54 height 10
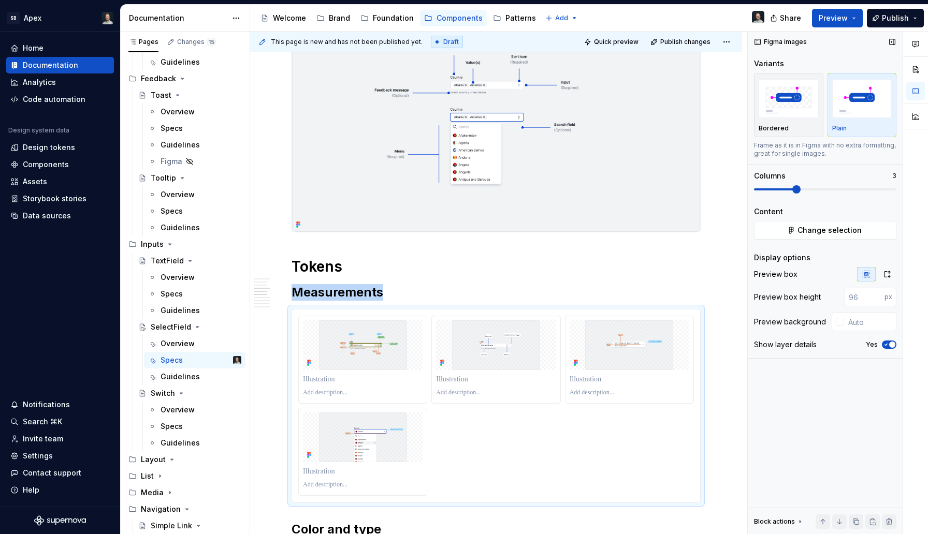
click at [789, 191] on span at bounding box center [825, 189] width 142 height 8
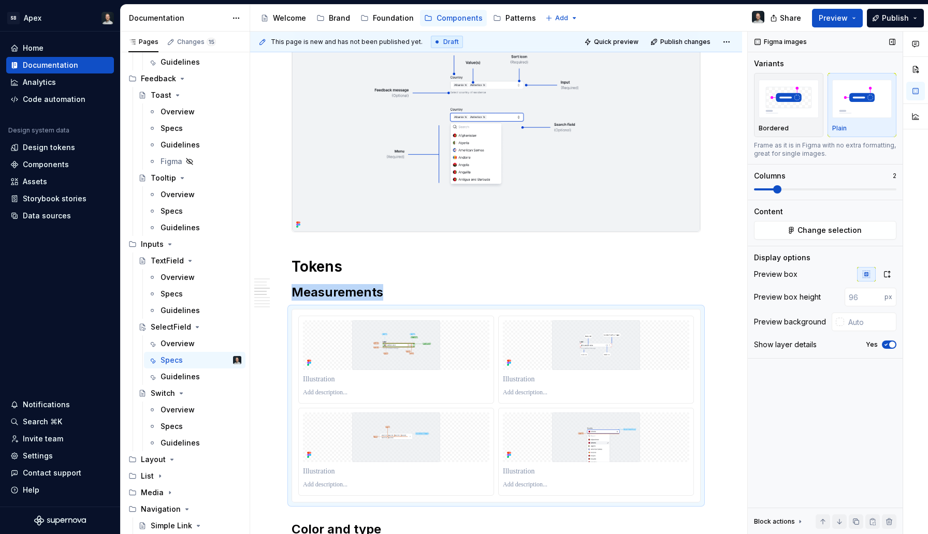
click at [774, 189] on span at bounding box center [764, 189] width 20 height 2
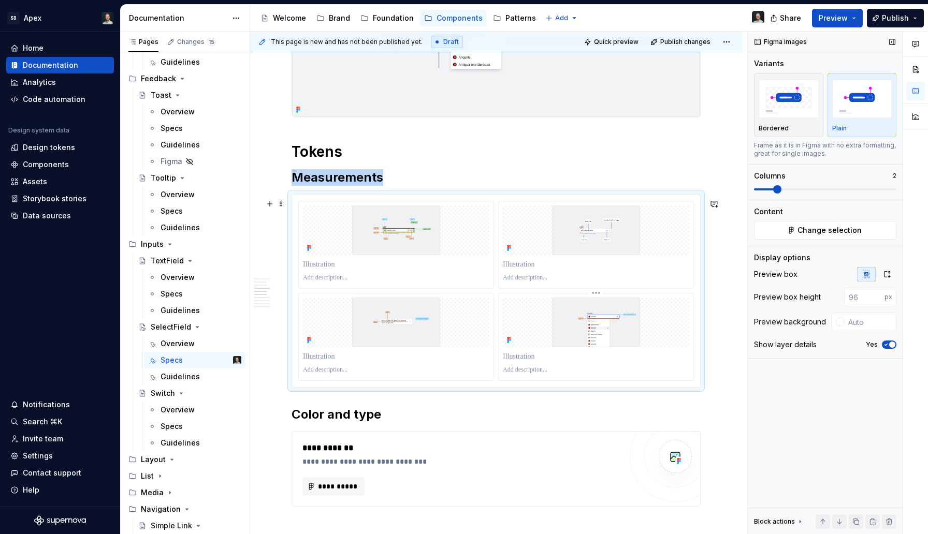
scroll to position [732, 0]
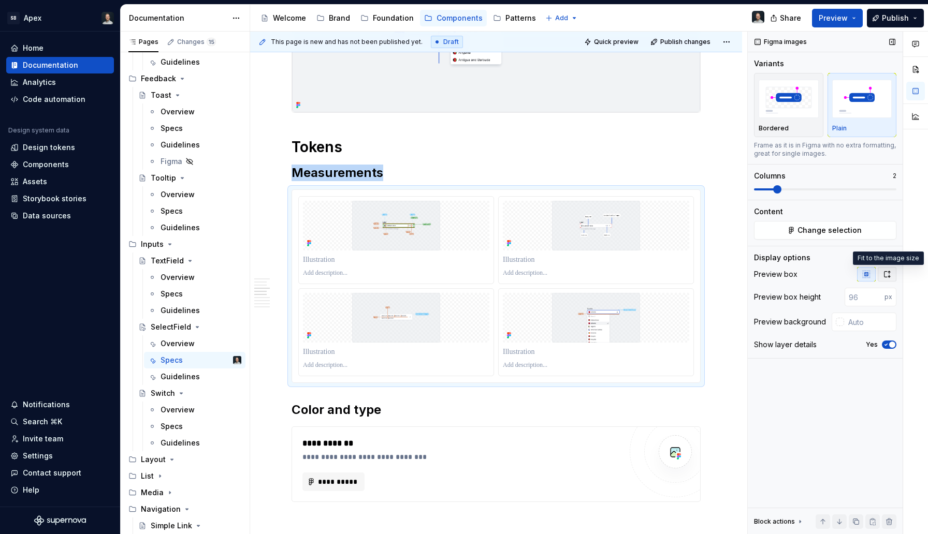
click at [887, 271] on icon "button" at bounding box center [886, 274] width 8 height 8
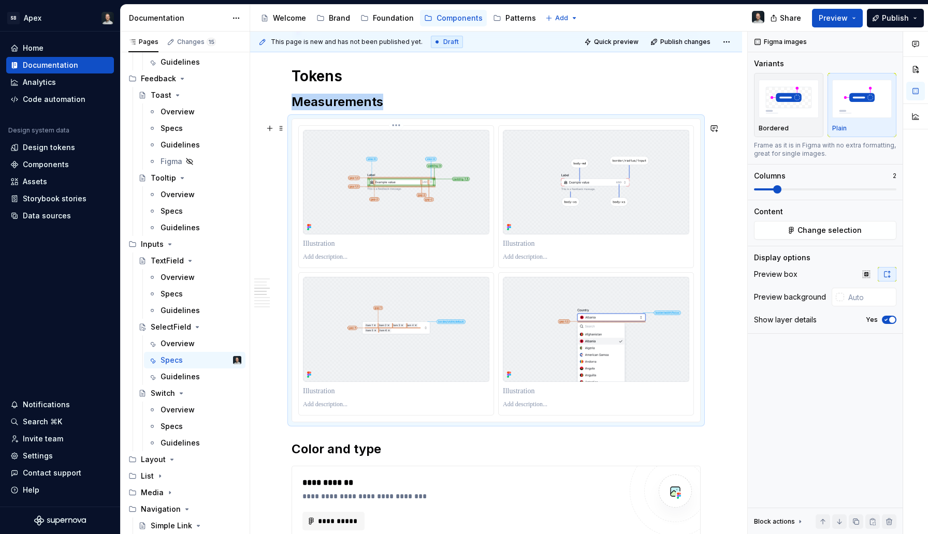
scroll to position [813, 0]
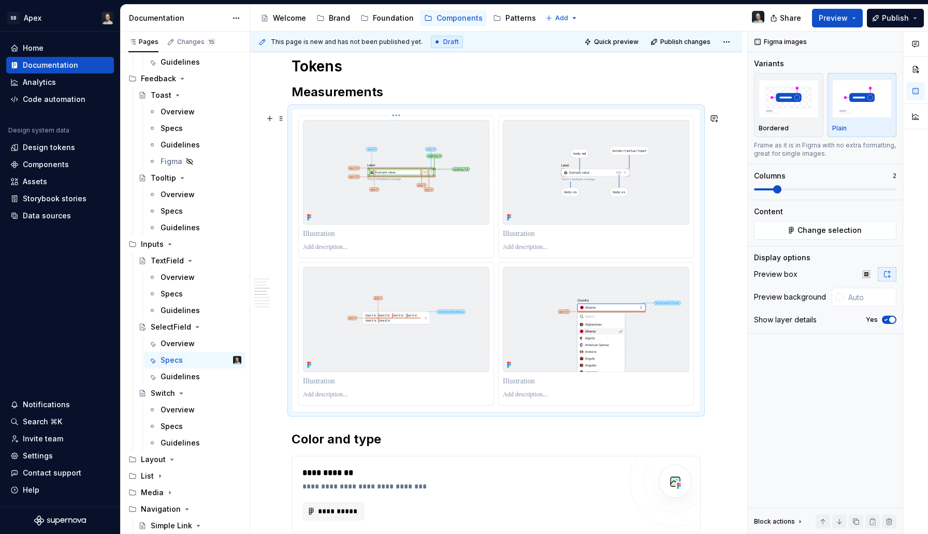
click at [347, 239] on p at bounding box center [396, 234] width 186 height 10
click at [890, 321] on span "button" at bounding box center [892, 320] width 6 height 6
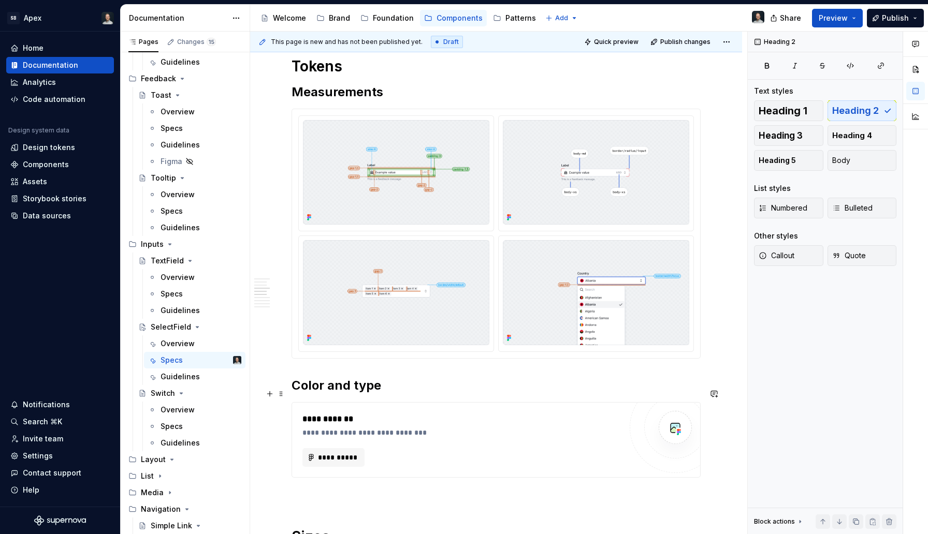
click at [472, 394] on h2 "Color and type" at bounding box center [495, 385] width 409 height 17
click at [329, 456] on div "**********" at bounding box center [461, 440] width 319 height 54
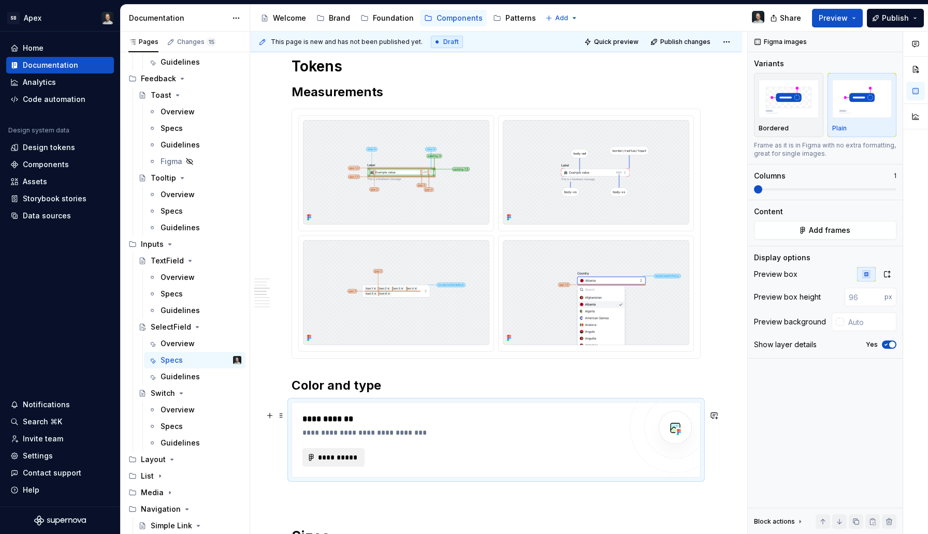
click at [338, 463] on span "**********" at bounding box center [337, 457] width 40 height 10
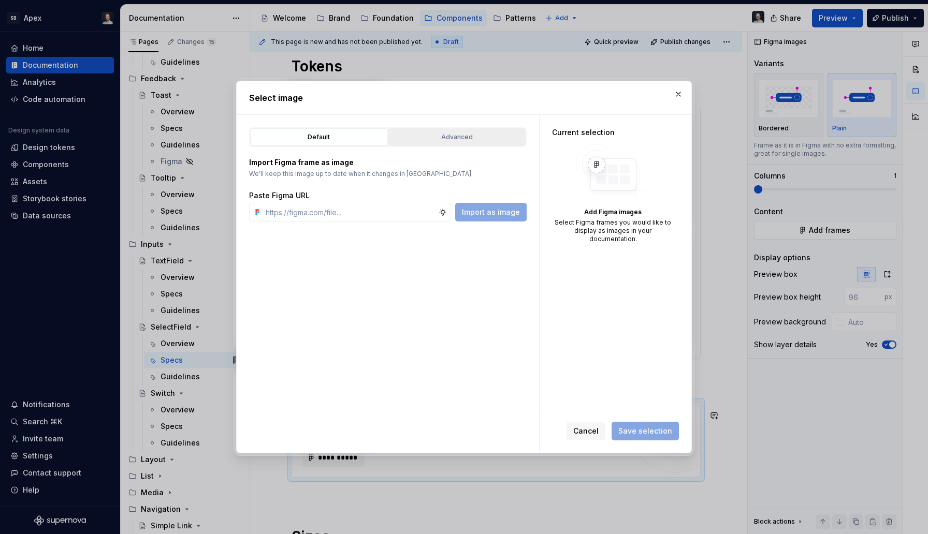
click at [475, 145] on button "Advanced" at bounding box center [456, 137] width 137 height 18
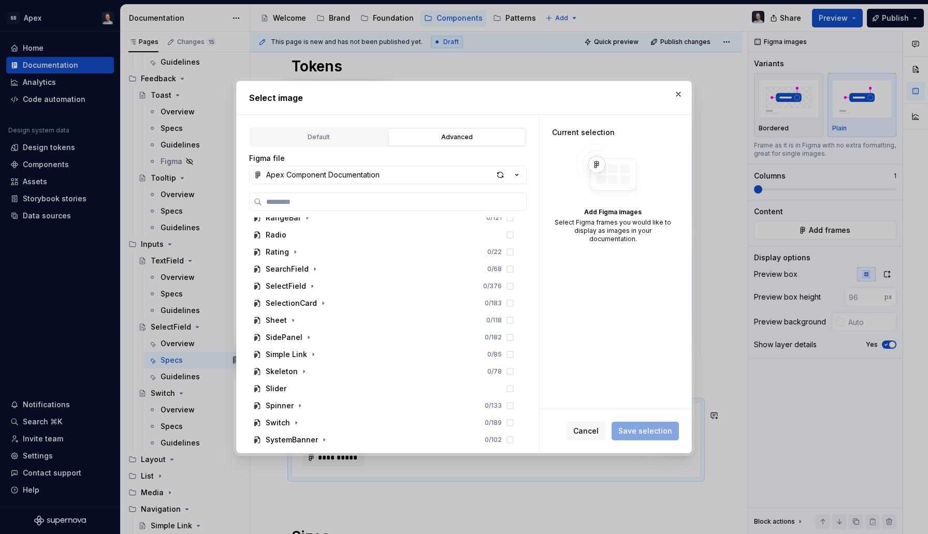
scroll to position [826, 0]
click at [311, 236] on icon "button" at bounding box center [312, 237] width 8 height 8
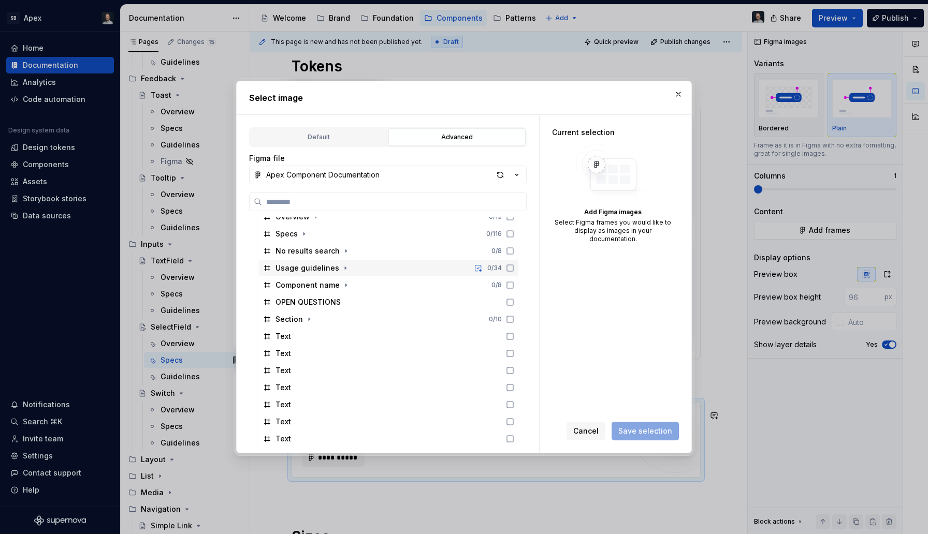
scroll to position [852, 0]
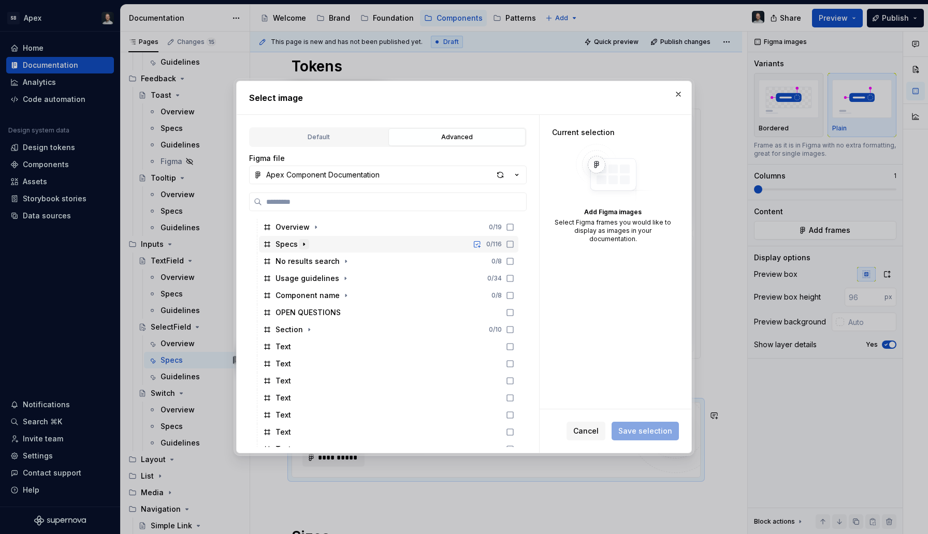
click at [303, 247] on icon "button" at bounding box center [304, 244] width 8 height 8
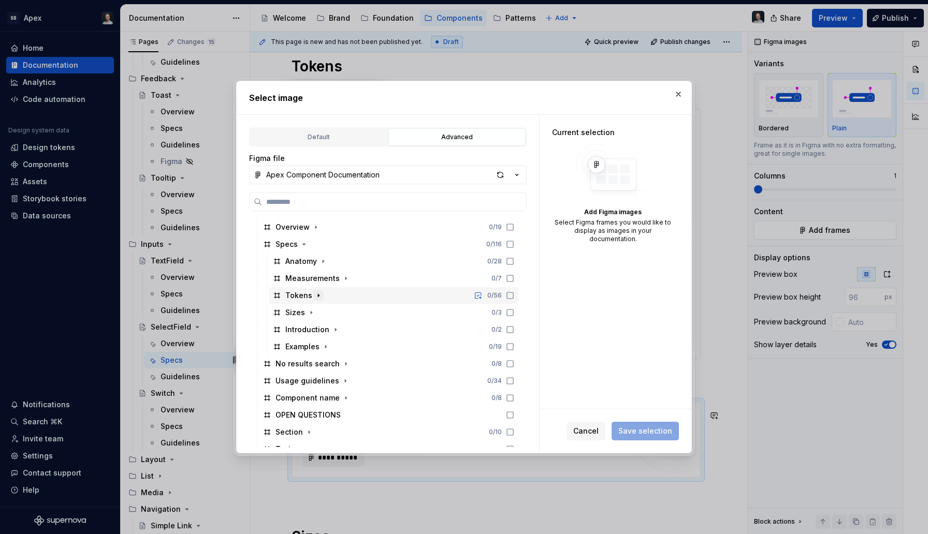
click at [319, 297] on icon "button" at bounding box center [318, 295] width 8 height 8
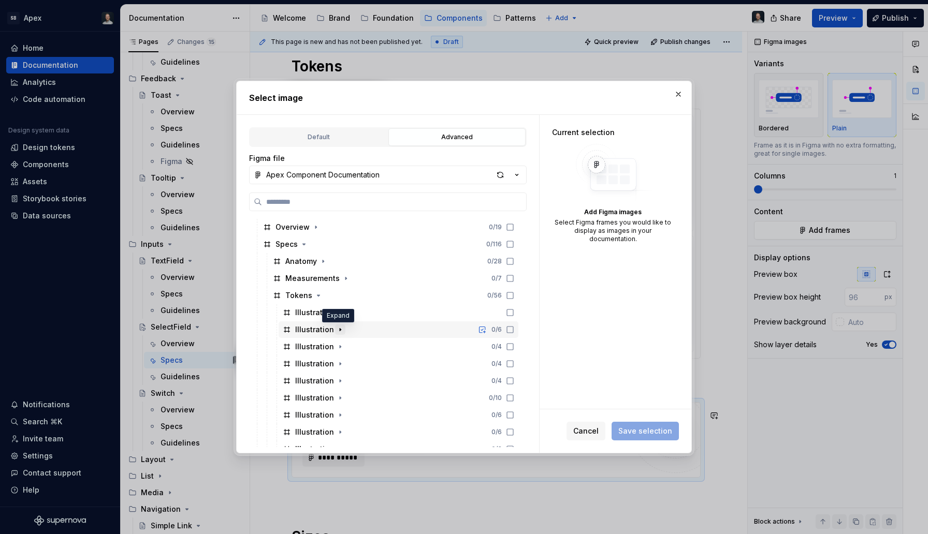
click at [336, 330] on icon "button" at bounding box center [340, 330] width 8 height 8
click at [338, 328] on icon "button" at bounding box center [340, 330] width 8 height 8
click at [339, 329] on icon "button" at bounding box center [340, 330] width 8 height 8
click at [340, 347] on icon "button" at bounding box center [340, 347] width 1 height 3
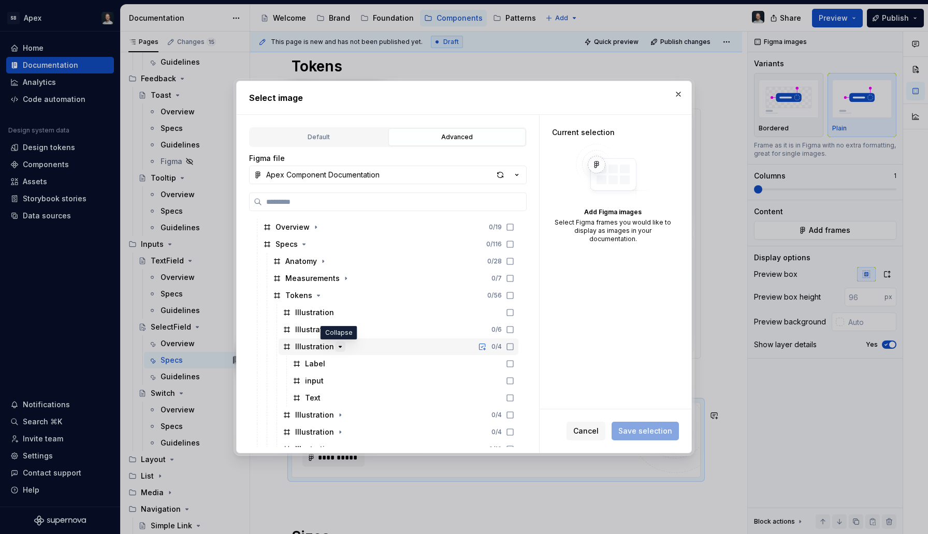
click at [339, 347] on icon "button" at bounding box center [340, 346] width 3 height 1
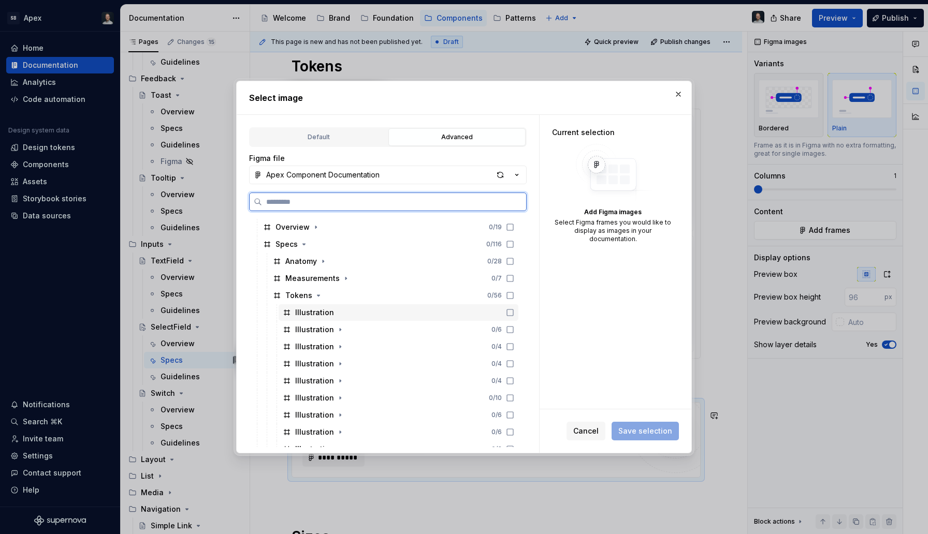
click at [514, 314] on icon at bounding box center [510, 312] width 8 height 8
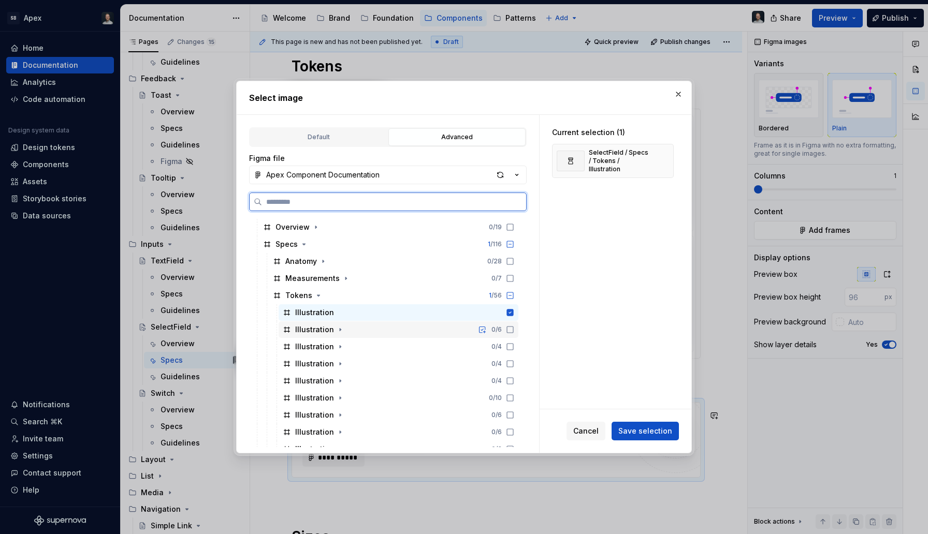
click at [514, 331] on icon at bounding box center [510, 330] width 8 height 8
click at [514, 344] on icon at bounding box center [510, 347] width 8 height 8
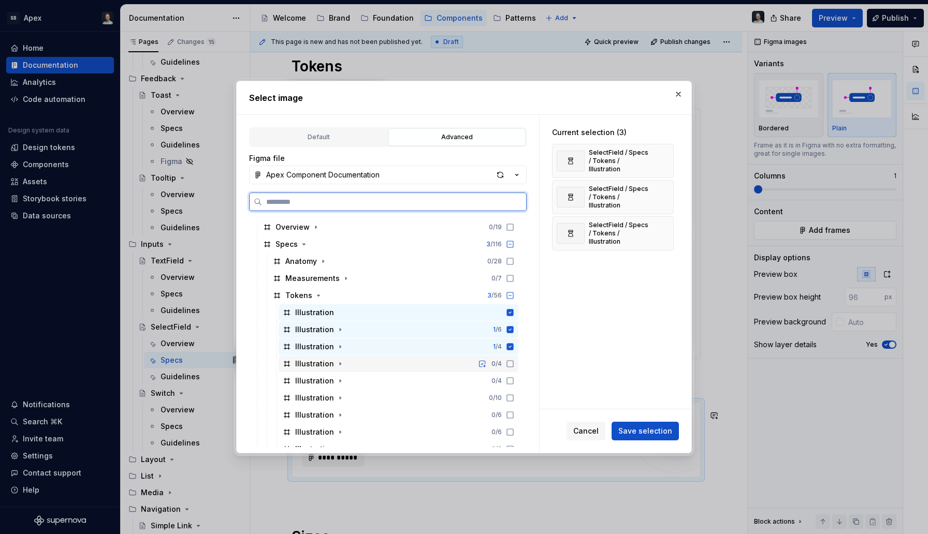
click at [514, 364] on icon at bounding box center [510, 364] width 8 height 8
click at [514, 380] on icon at bounding box center [510, 381] width 8 height 8
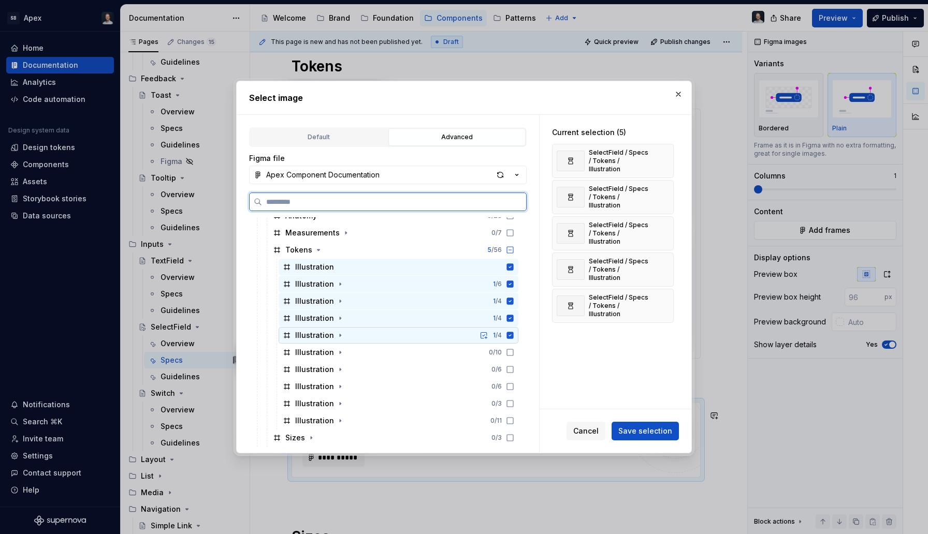
scroll to position [901, 0]
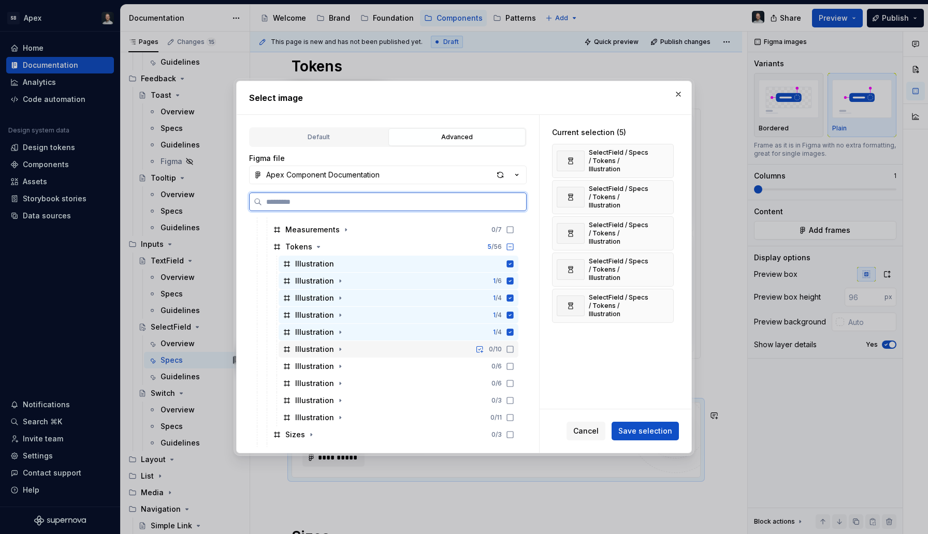
click at [513, 352] on icon at bounding box center [510, 349] width 6 height 6
click at [514, 366] on icon at bounding box center [510, 366] width 8 height 8
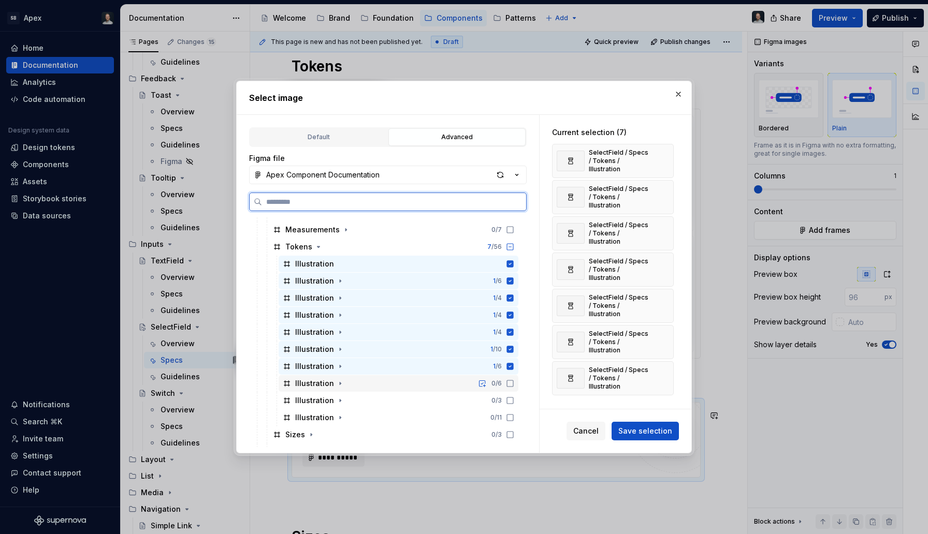
click at [514, 382] on icon at bounding box center [510, 383] width 8 height 8
click at [514, 399] on icon at bounding box center [510, 400] width 8 height 8
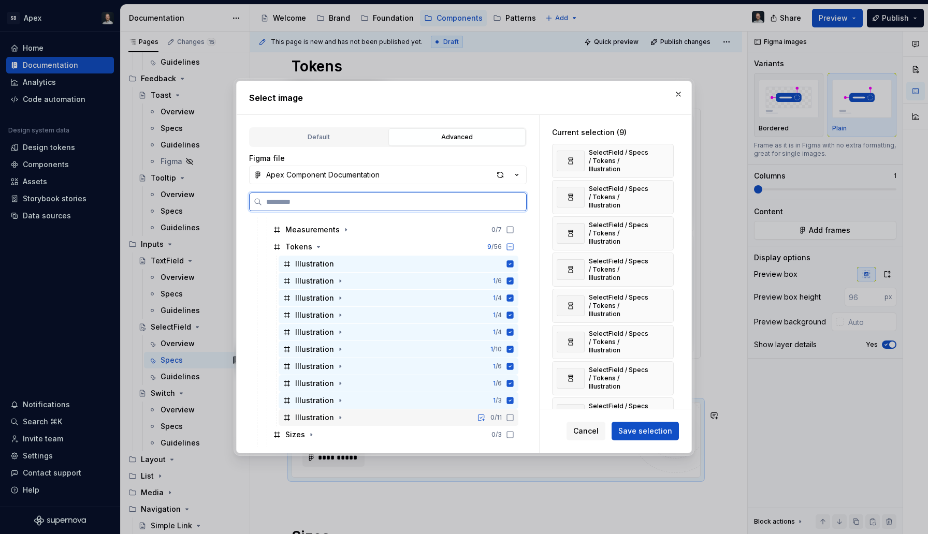
click at [514, 416] on icon at bounding box center [510, 418] width 8 height 8
click at [514, 432] on icon at bounding box center [510, 435] width 8 height 8
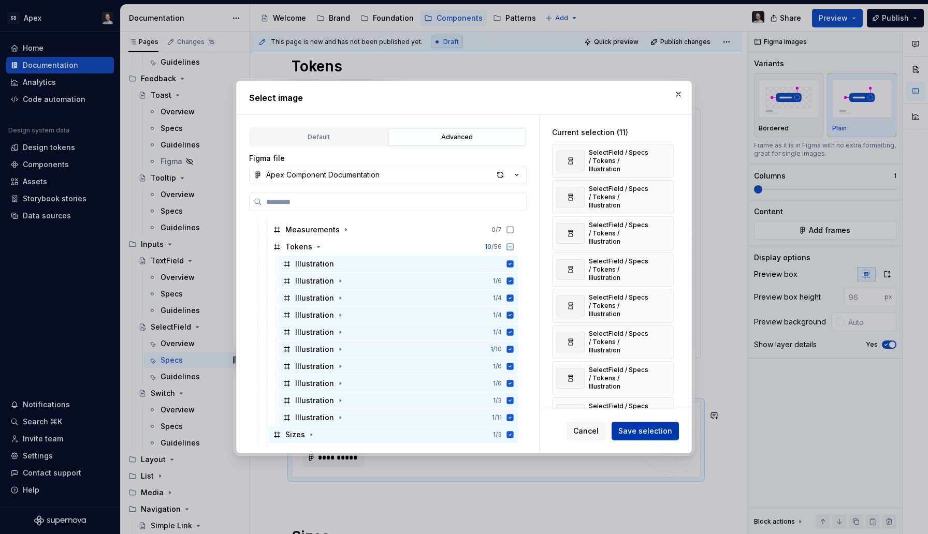
click at [663, 430] on span "Save selection" at bounding box center [645, 431] width 54 height 10
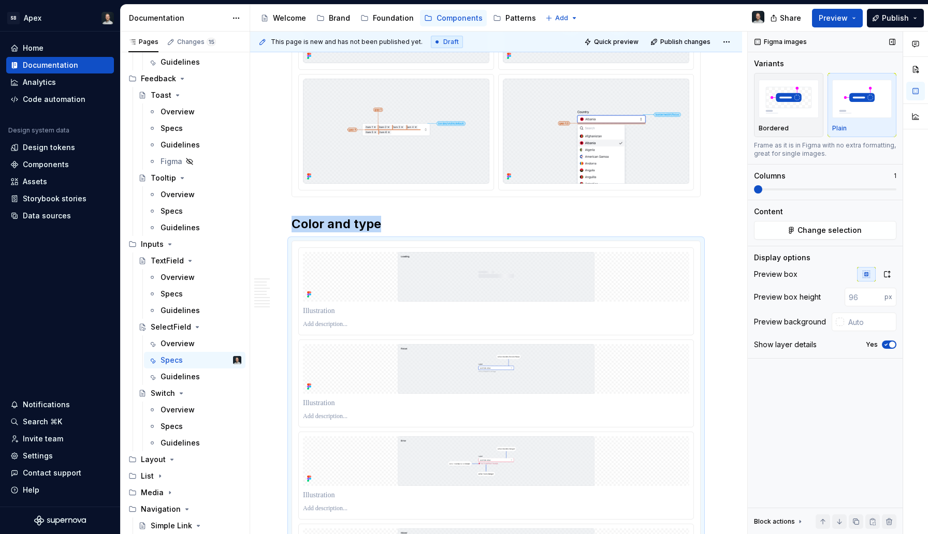
scroll to position [1191, 0]
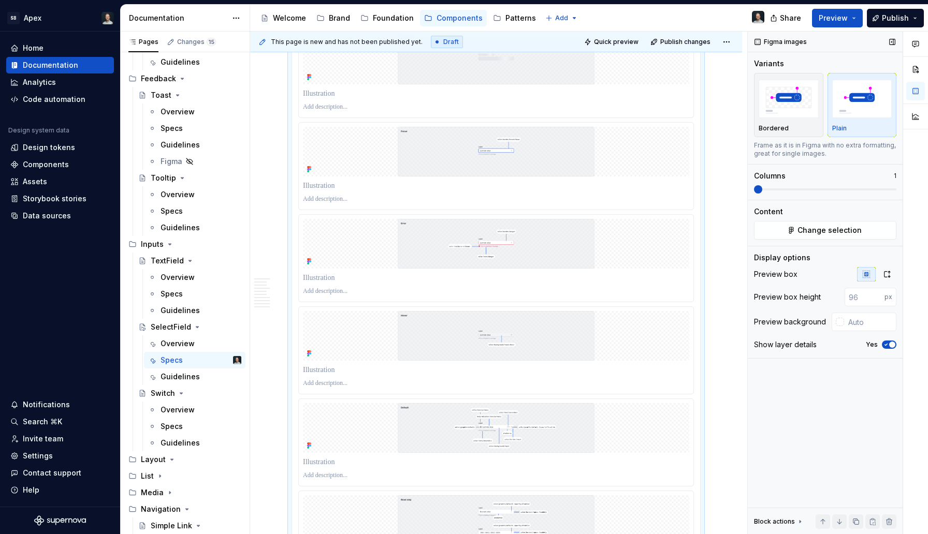
click at [712, 186] on div "**********" at bounding box center [589, 283] width 678 height 503
click at [882, 281] on button "button" at bounding box center [886, 274] width 19 height 14
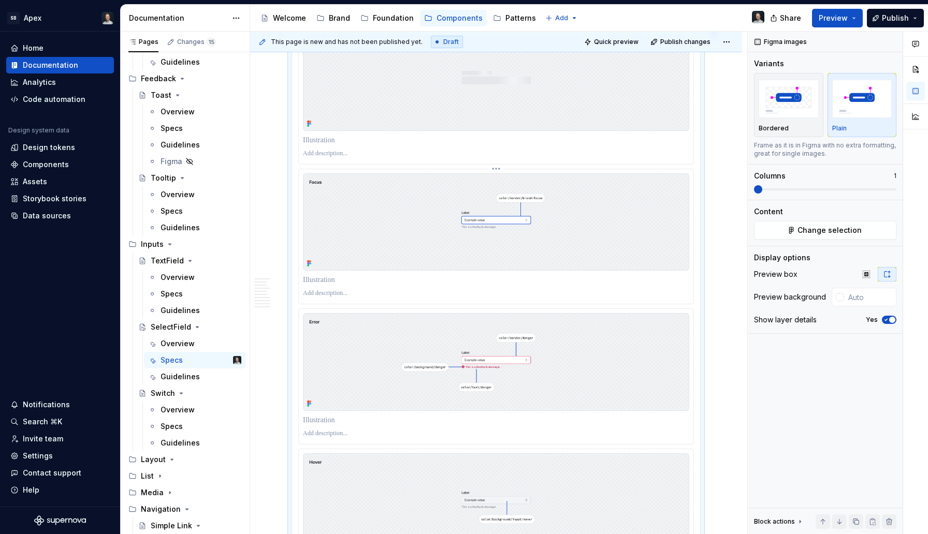
scroll to position [1193, 0]
click at [886, 320] on icon "button" at bounding box center [886, 320] width 3 height 2
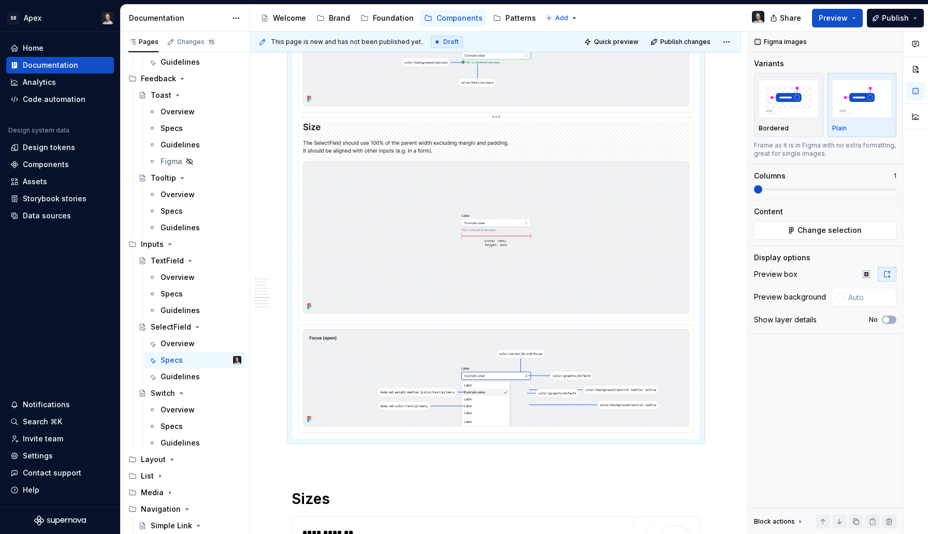
scroll to position [2122, 0]
click at [506, 216] on img at bounding box center [496, 216] width 386 height 192
click at [496, 136] on html "SB Apex Home Documentation Analytics Code automation Design system data Design …" at bounding box center [464, 267] width 928 height 534
click at [531, 206] on div "Delete item" at bounding box center [548, 206] width 76 height 10
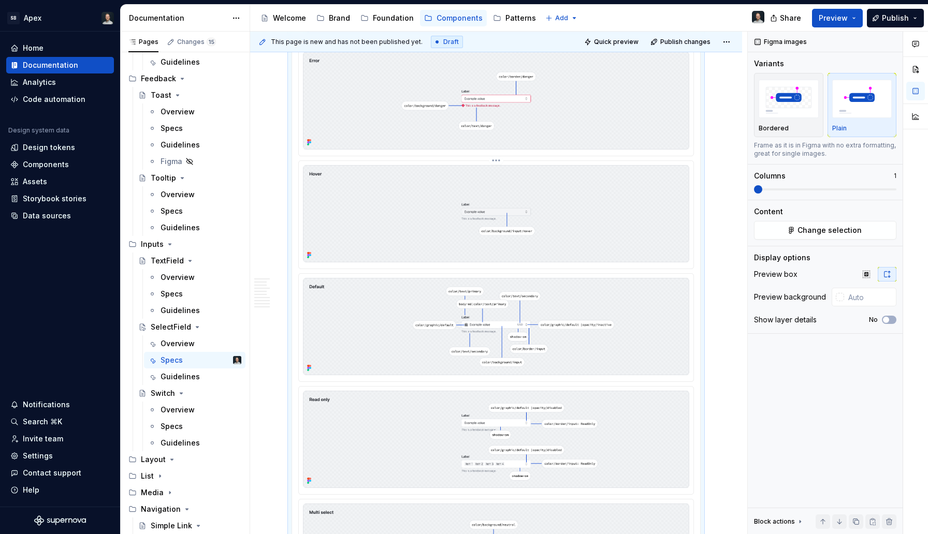
scroll to position [1389, 0]
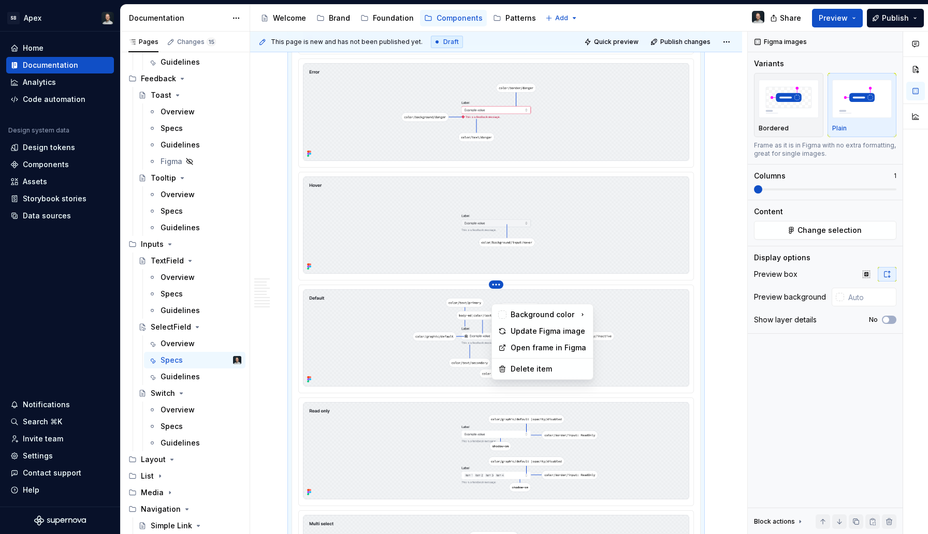
click at [503, 132] on html "SB Apex Home Documentation Analytics Code automation Design system data Design …" at bounding box center [464, 267] width 928 height 534
click at [434, 327] on html "SB Apex Home Documentation Analytics Code automation Design system data Design …" at bounding box center [464, 267] width 928 height 534
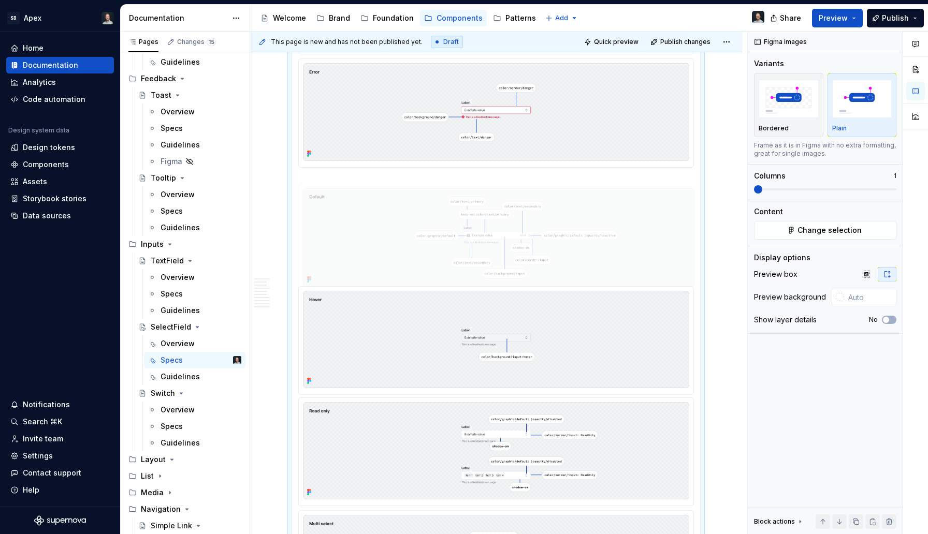
drag, startPoint x: 437, startPoint y: 345, endPoint x: 451, endPoint y: 187, distance: 159.0
click at [451, 187] on body "SB Apex Home Documentation Analytics Code automation Design system data Design …" at bounding box center [464, 267] width 928 height 534
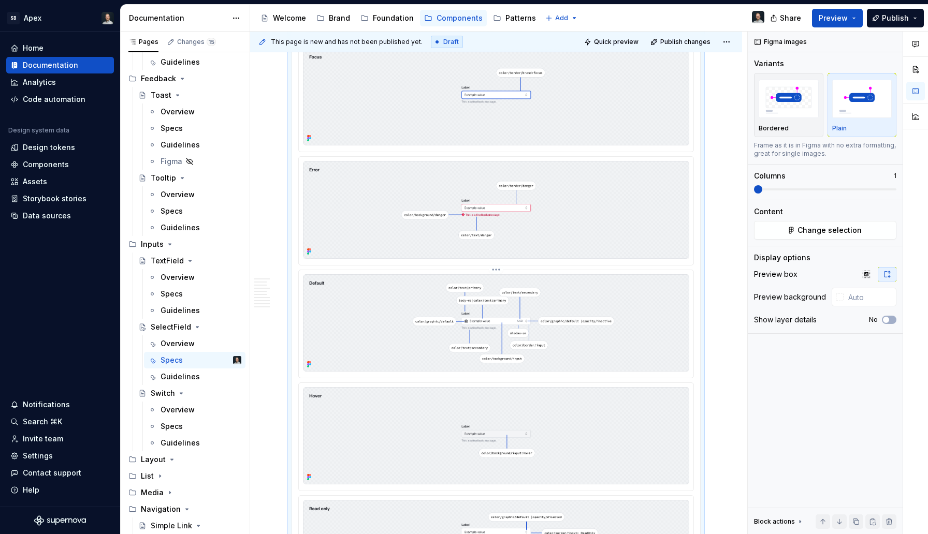
scroll to position [1287, 0]
click at [791, 184] on div "Columns 1" at bounding box center [825, 182] width 142 height 23
click at [793, 190] on span at bounding box center [825, 189] width 142 height 2
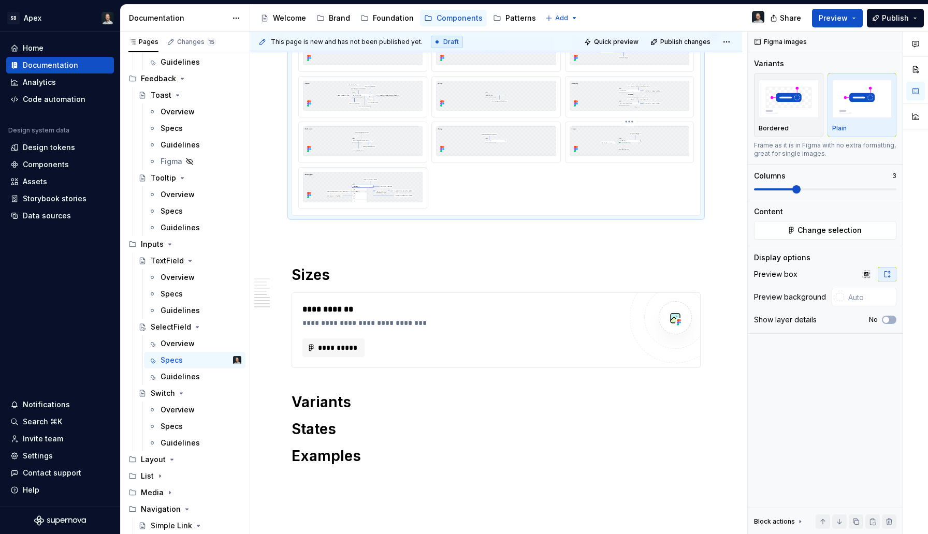
scroll to position [1084, 0]
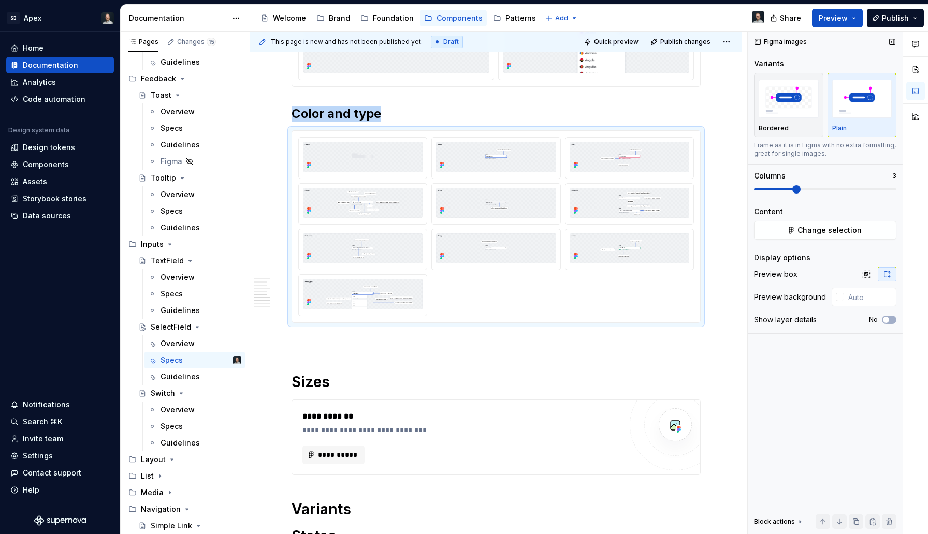
click at [780, 188] on span at bounding box center [774, 189] width 41 height 2
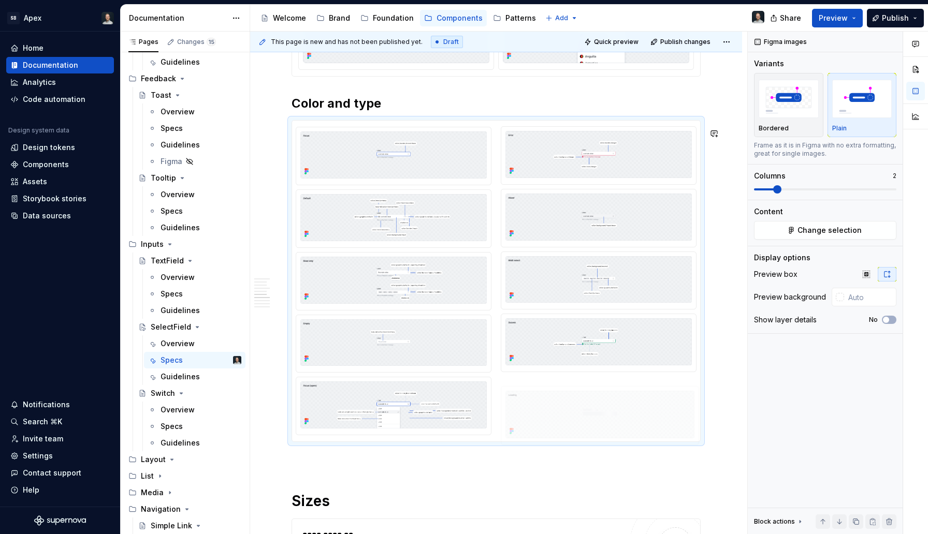
drag, startPoint x: 461, startPoint y: 179, endPoint x: 619, endPoint y: 436, distance: 301.8
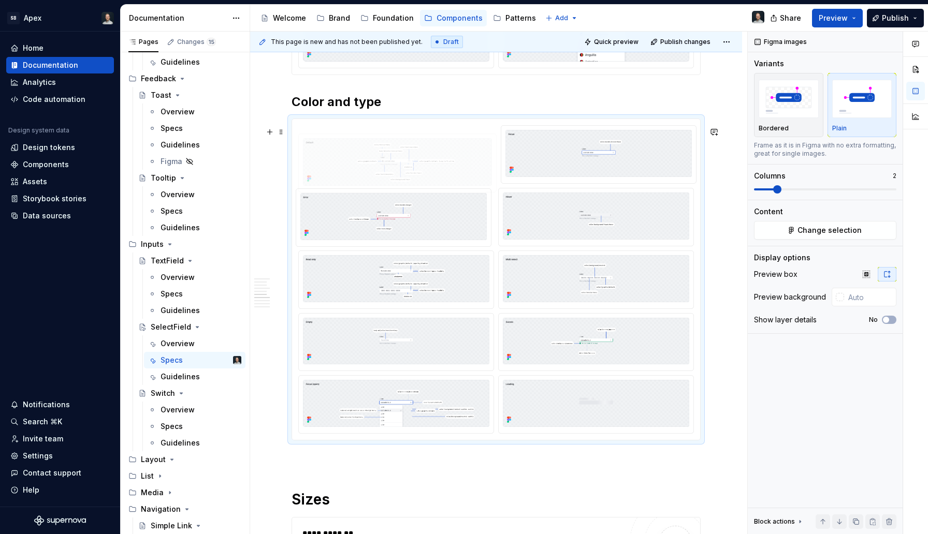
drag, startPoint x: 406, startPoint y: 238, endPoint x: 406, endPoint y: 178, distance: 60.6
click at [406, 178] on body "SB Apex Home Documentation Analytics Code automation Design system data Design …" at bounding box center [464, 267] width 928 height 534
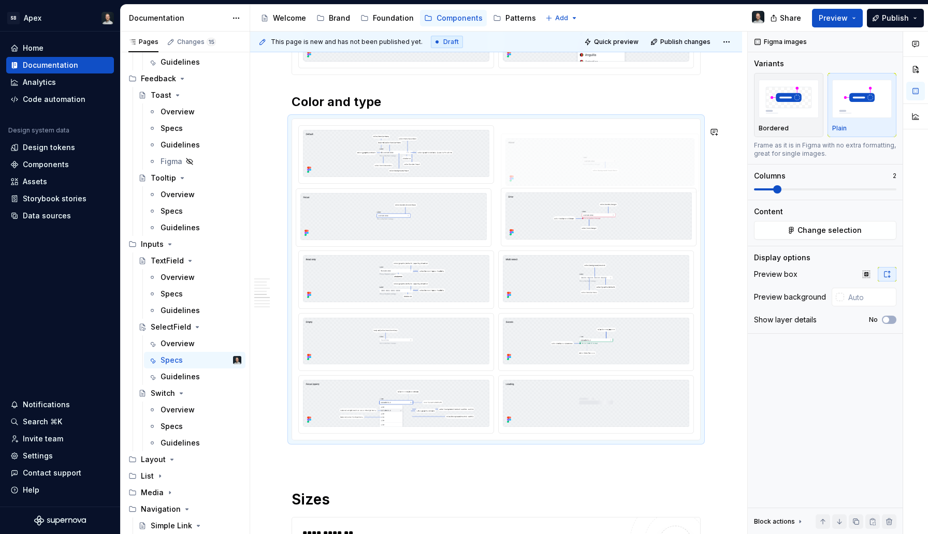
drag, startPoint x: 599, startPoint y: 234, endPoint x: 595, endPoint y: 180, distance: 55.0
click at [595, 180] on body "SB Apex Home Documentation Analytics Code automation Design system data Design …" at bounding box center [464, 267] width 928 height 534
drag, startPoint x: 418, startPoint y: 354, endPoint x: 601, endPoint y: 167, distance: 261.3
click at [601, 167] on body "SB Apex Home Documentation Analytics Code automation Design system data Design …" at bounding box center [464, 267] width 928 height 534
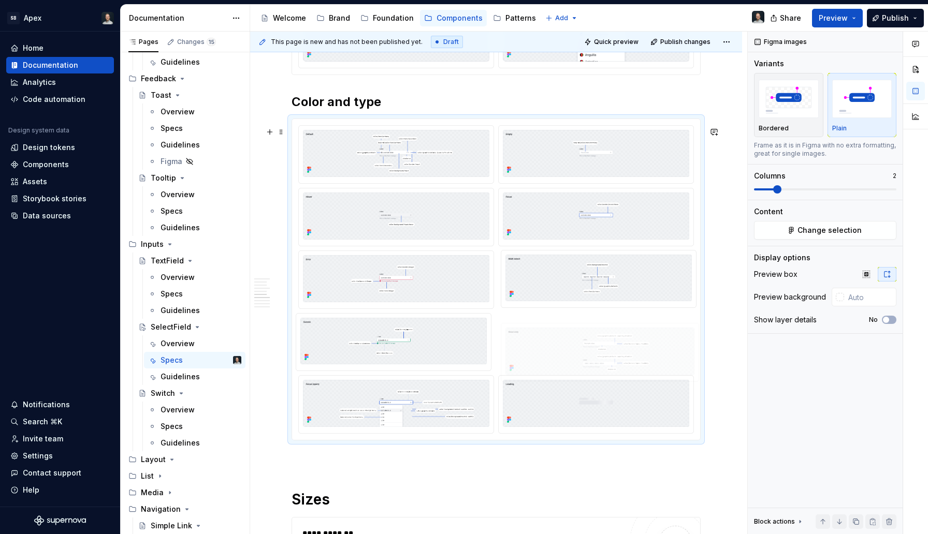
drag, startPoint x: 551, startPoint y: 292, endPoint x: 551, endPoint y: 349, distance: 56.9
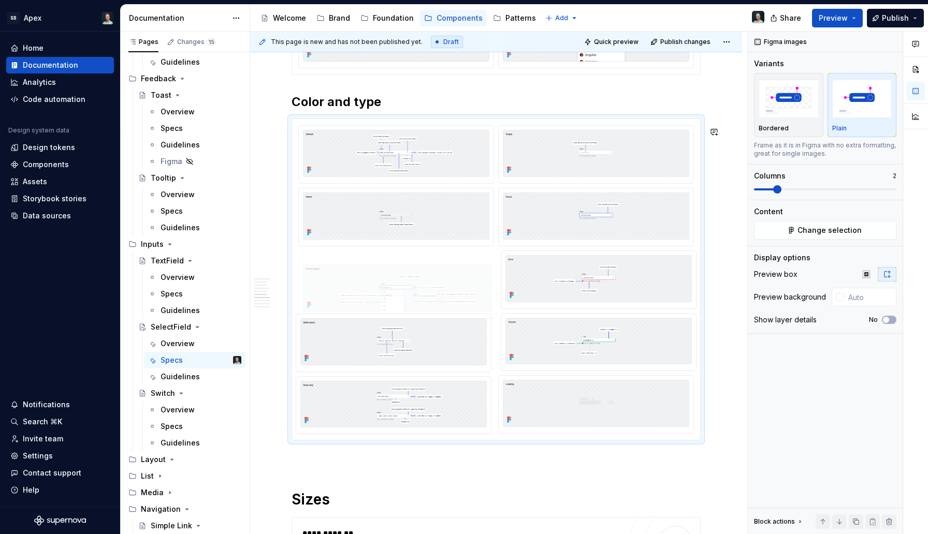
drag, startPoint x: 419, startPoint y: 408, endPoint x: 454, endPoint y: 272, distance: 141.1
click at [454, 272] on body "SB Apex Home Documentation Analytics Code automation Design system data Design …" at bounding box center [464, 267] width 928 height 534
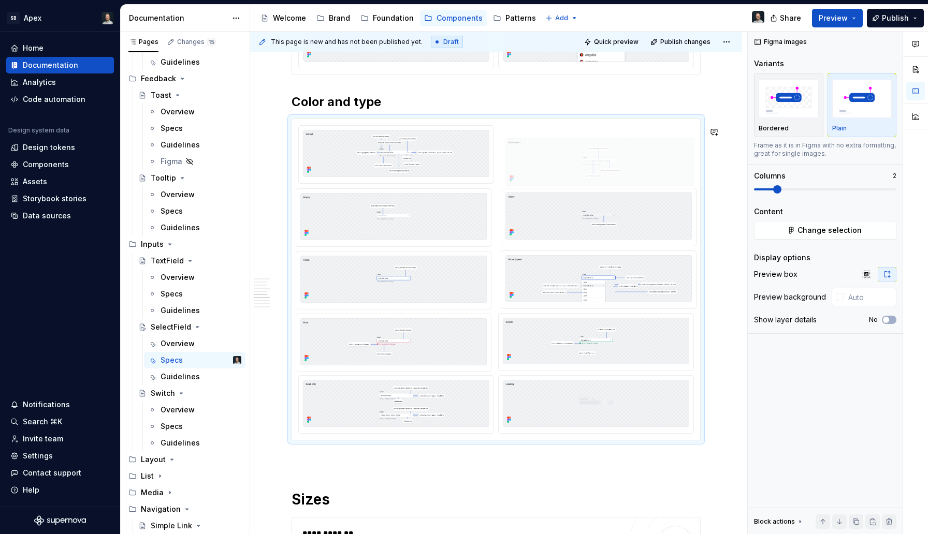
drag, startPoint x: 415, startPoint y: 357, endPoint x: 604, endPoint y: 162, distance: 270.9
click at [604, 162] on body "SB Apex Home Documentation Analytics Code automation Design system data Design …" at bounding box center [464, 267] width 928 height 534
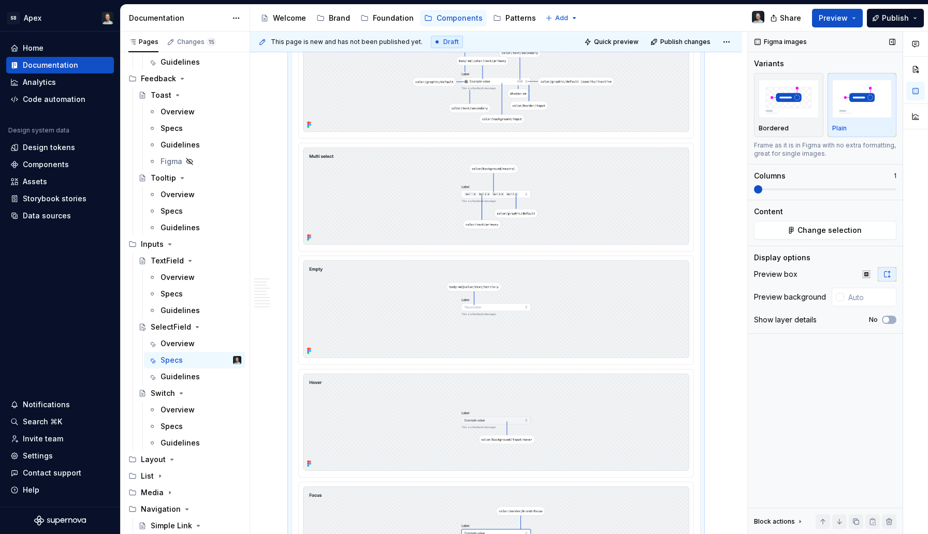
click at [728, 188] on div "**********" at bounding box center [589, 283] width 678 height 503
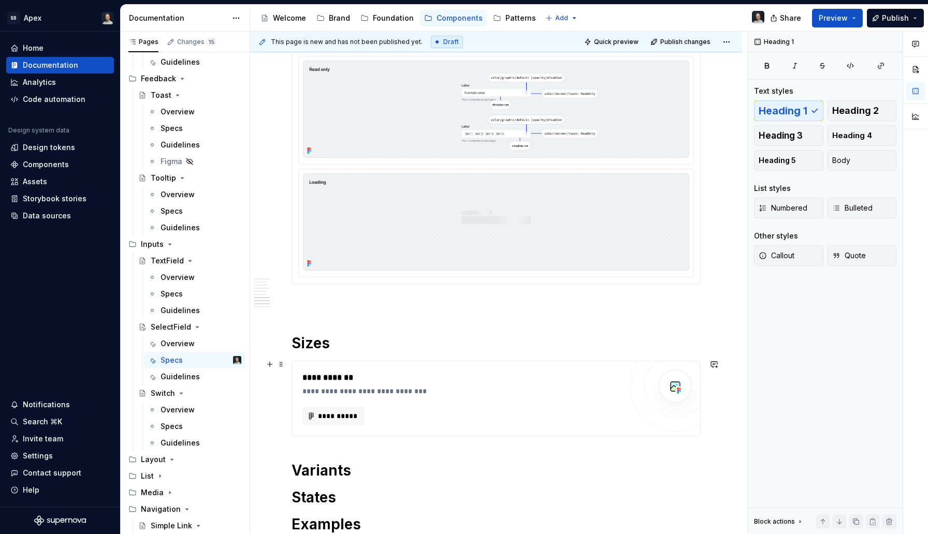
click at [566, 352] on h1 "Sizes" at bounding box center [495, 343] width 409 height 19
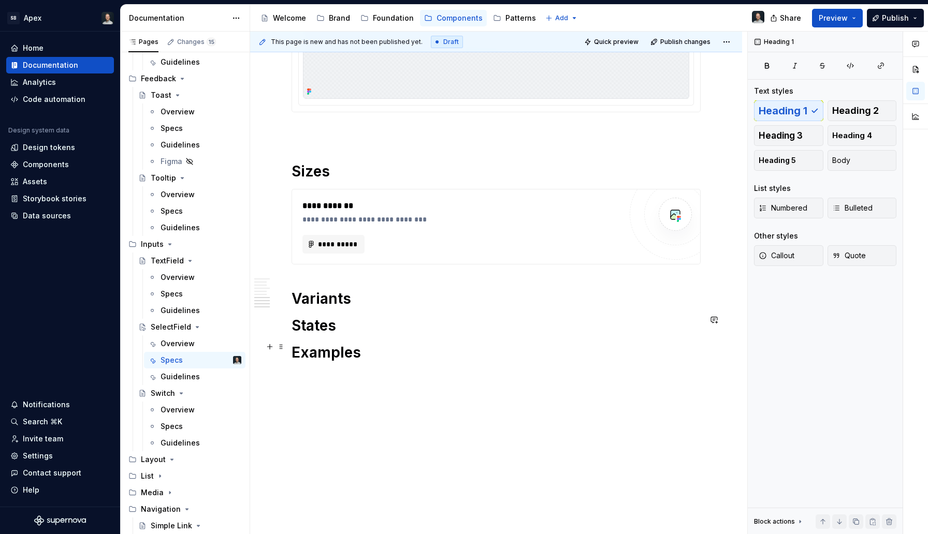
scroll to position [2261, 0]
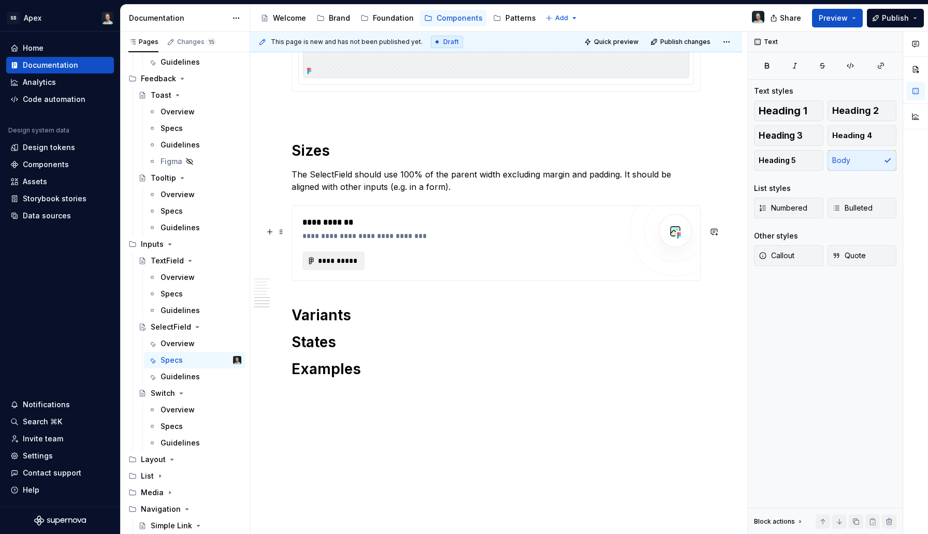
click at [341, 266] on span "**********" at bounding box center [337, 261] width 40 height 10
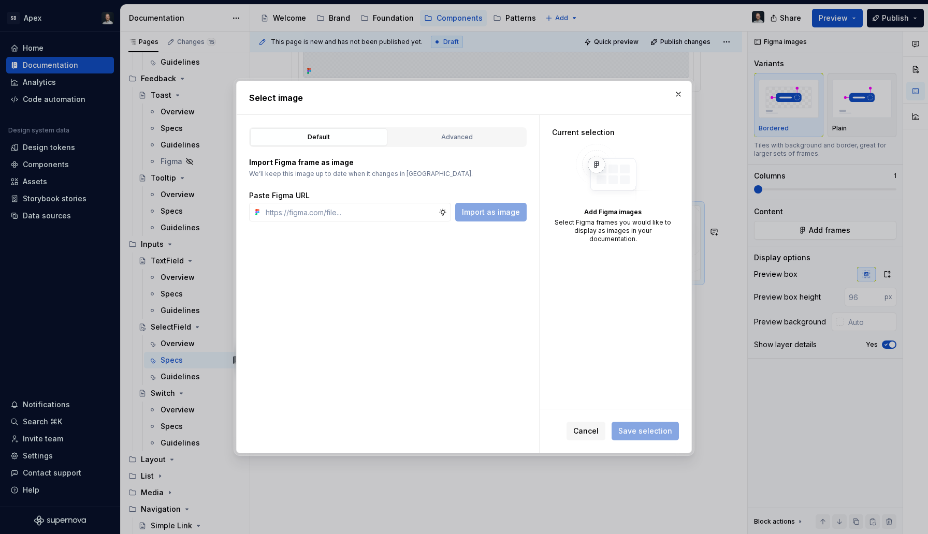
type textarea "*"
click at [338, 216] on input "text" at bounding box center [349, 212] width 177 height 19
paste input "[URL][DOMAIN_NAME]"
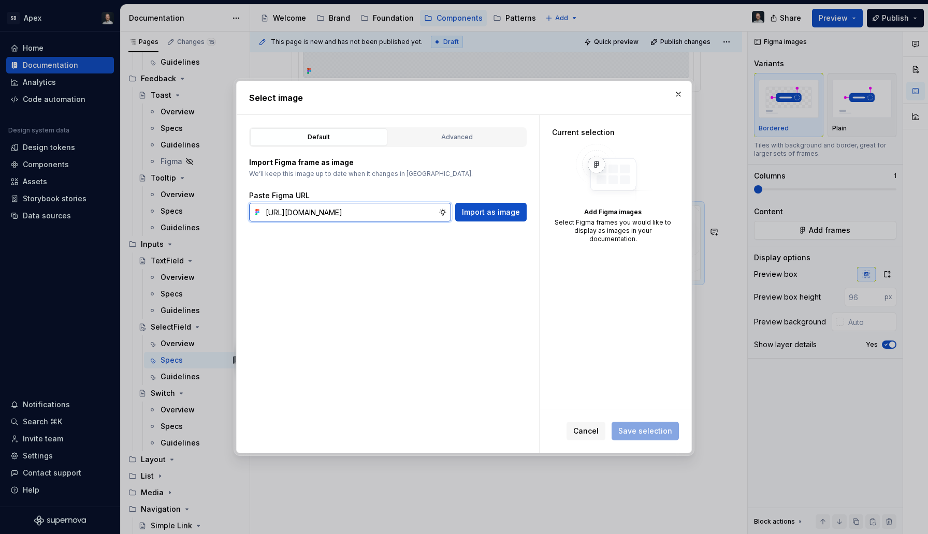
scroll to position [0, 313]
type input "[URL][DOMAIN_NAME]"
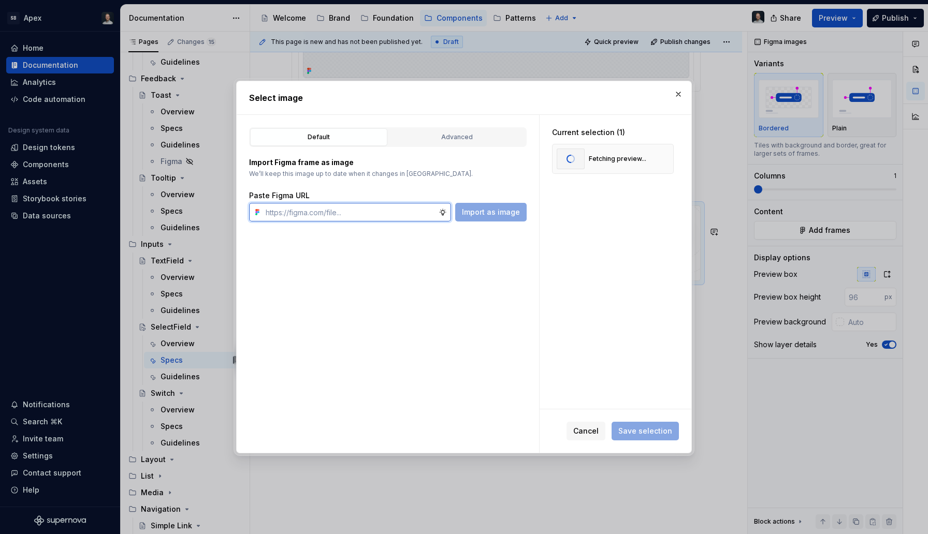
scroll to position [0, 0]
type textarea "*"
